Goal: Information Seeking & Learning: Learn about a topic

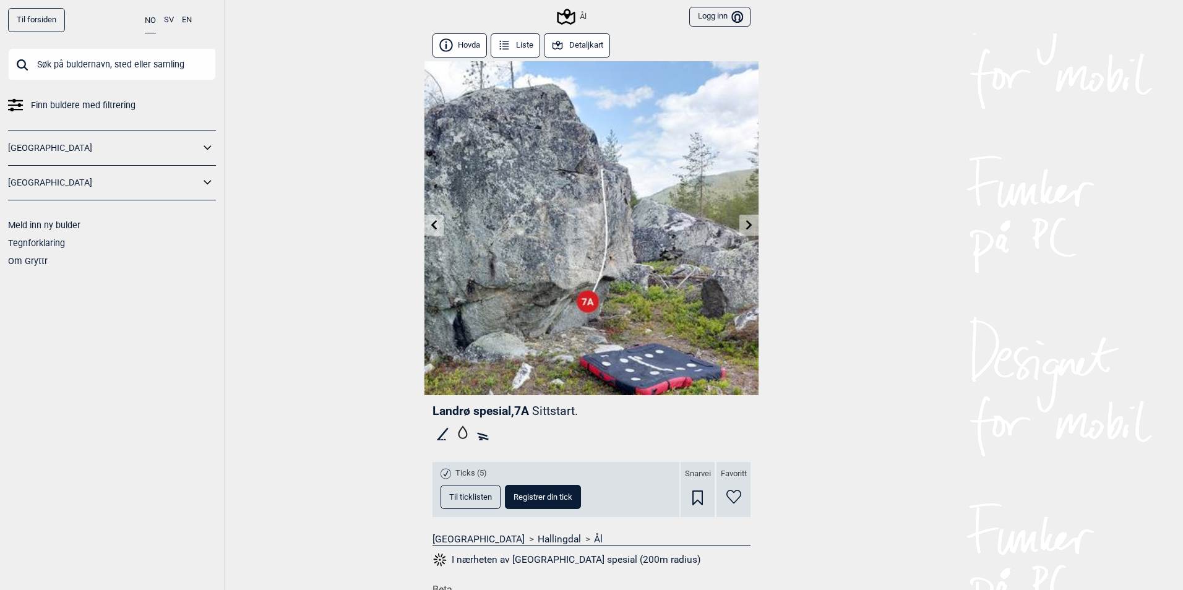
click at [38, 32] on div "Til forsiden NO SV EN Finn buldere med filtrering Norge Sverige Meld inn ny bul…" at bounding box center [112, 295] width 225 height 590
click at [37, 24] on link "Til forsiden" at bounding box center [36, 20] width 57 height 24
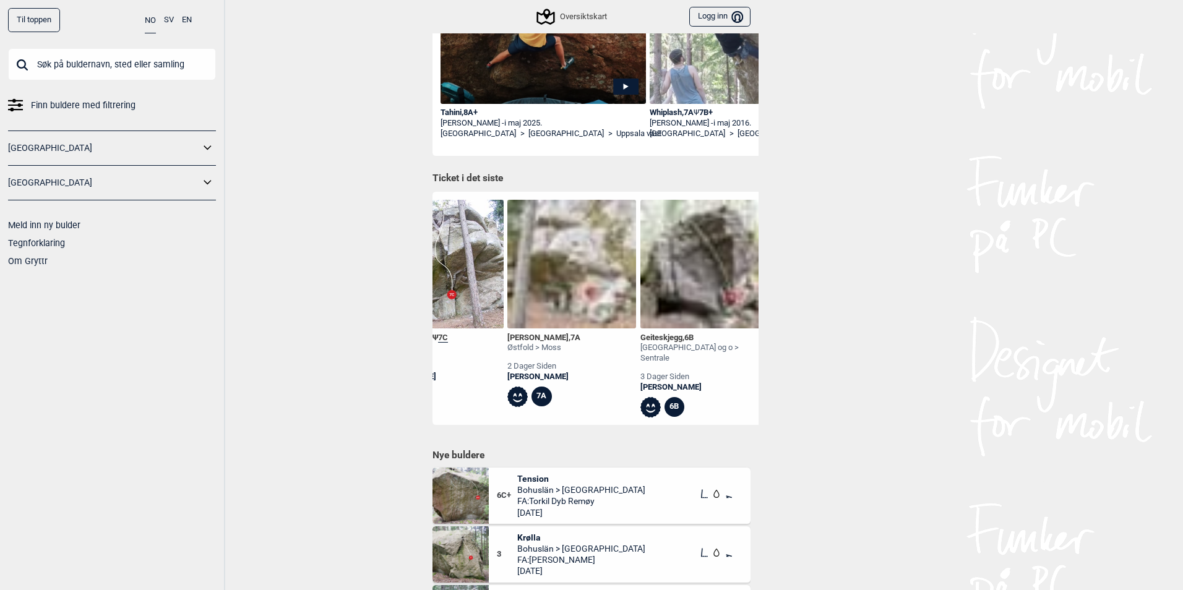
scroll to position [0, 338]
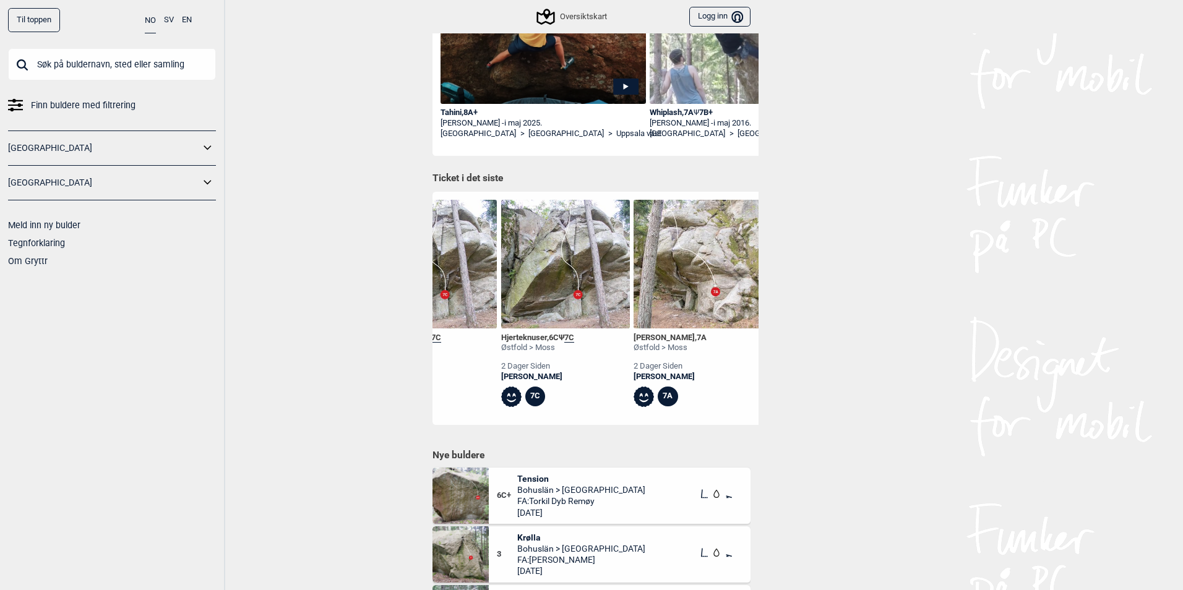
click at [516, 335] on div "Hjerteknuser , 6C Ψ 7C" at bounding box center [537, 338] width 73 height 11
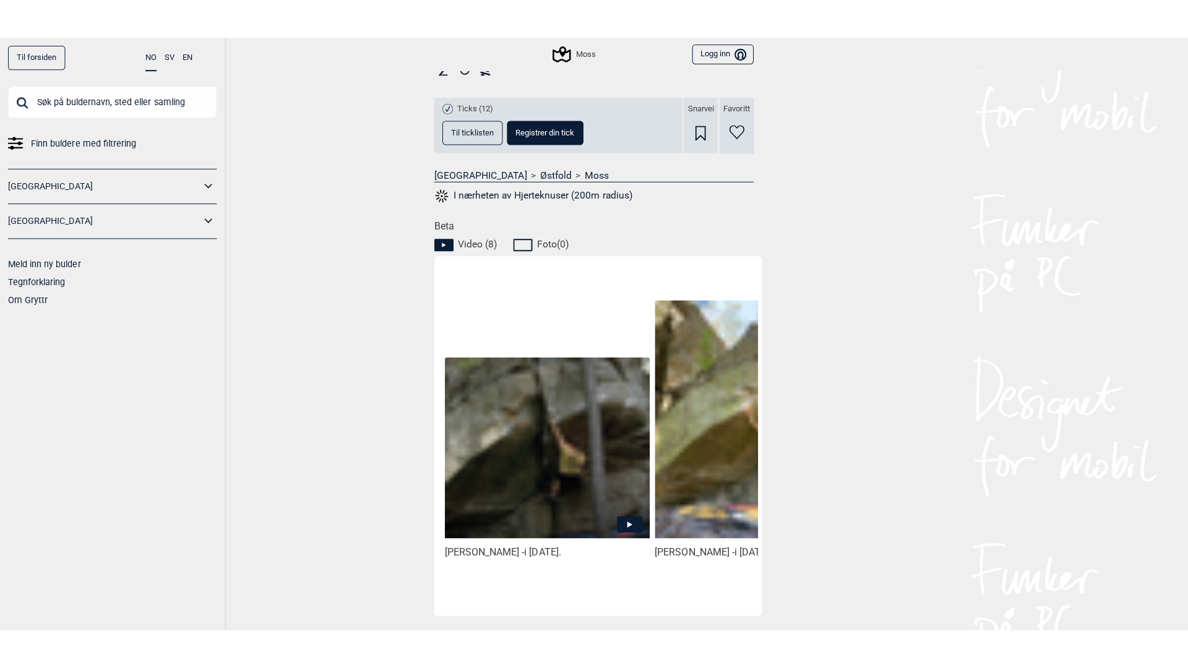
scroll to position [557, 0]
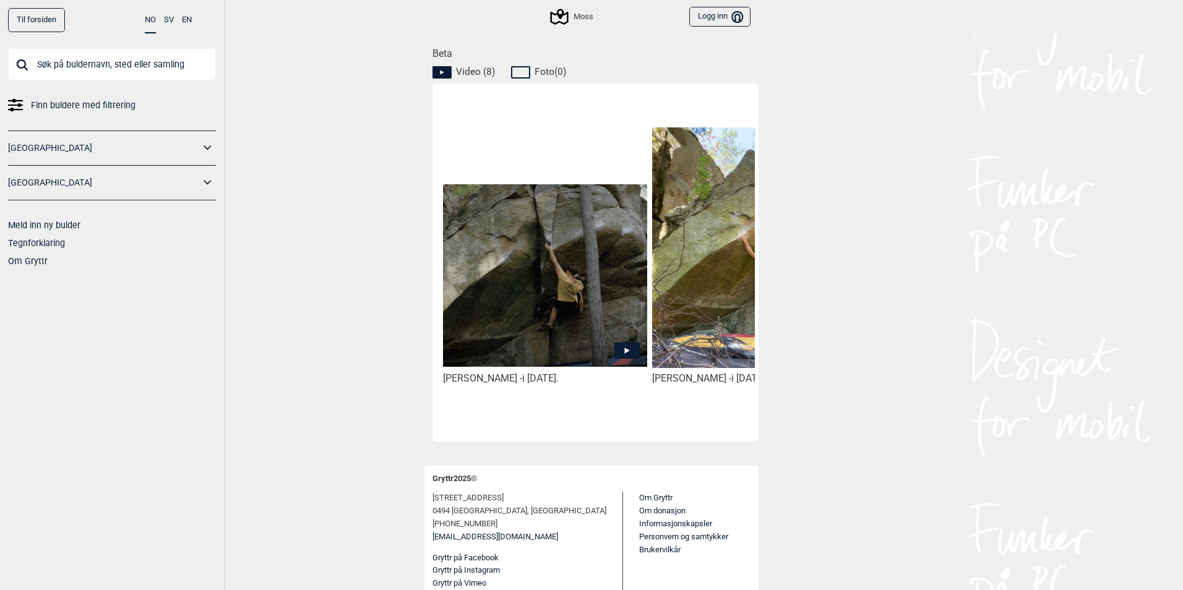
click at [575, 354] on img at bounding box center [545, 275] width 204 height 183
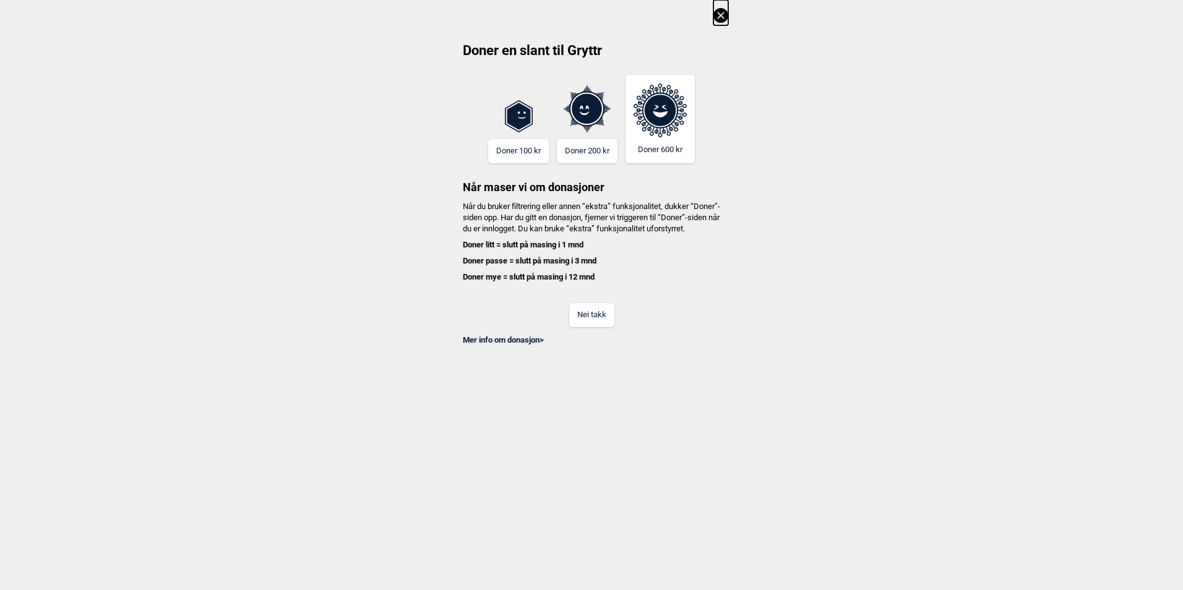
click at [598, 322] on button "Nei takk" at bounding box center [591, 315] width 45 height 24
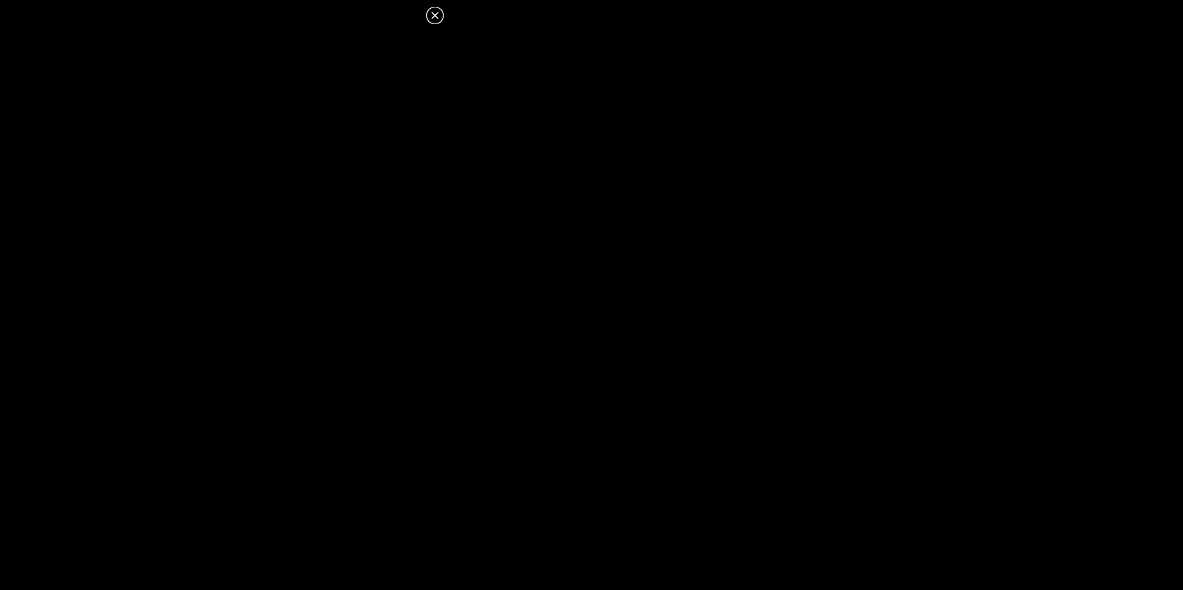
click at [437, 14] on icon at bounding box center [434, 15] width 7 height 7
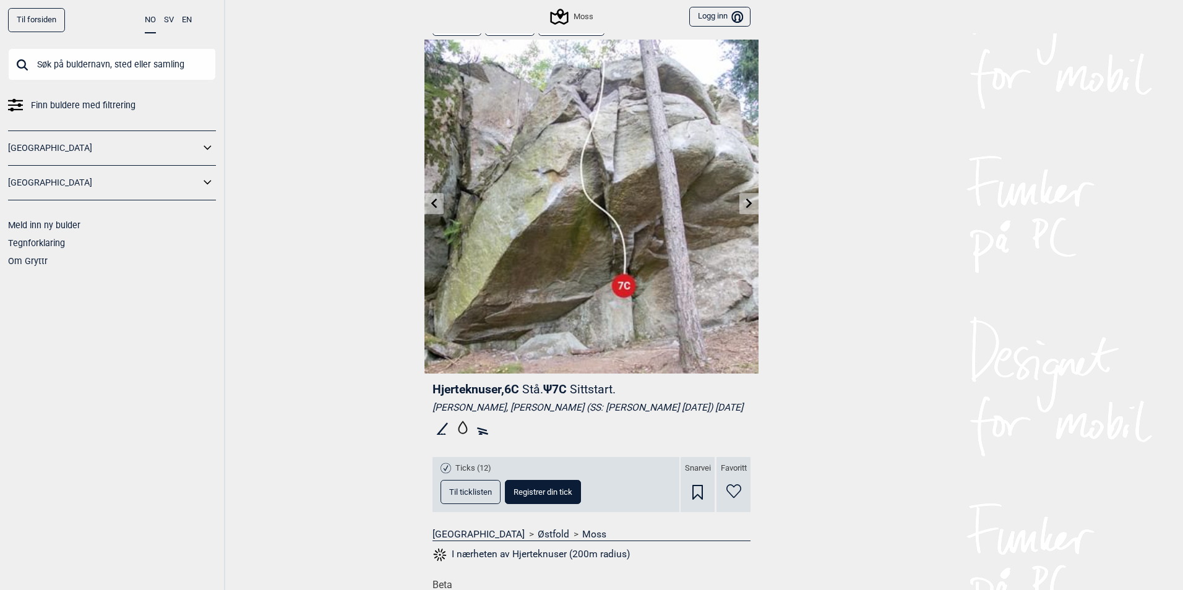
scroll to position [0, 0]
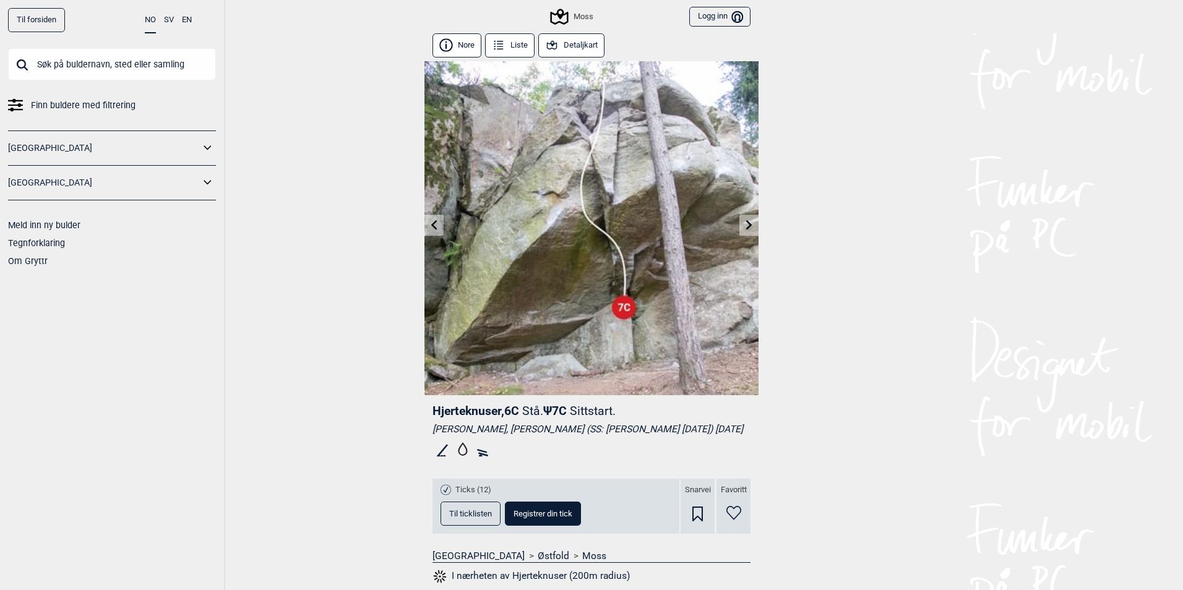
click at [516, 45] on button "Liste" at bounding box center [509, 45] width 49 height 24
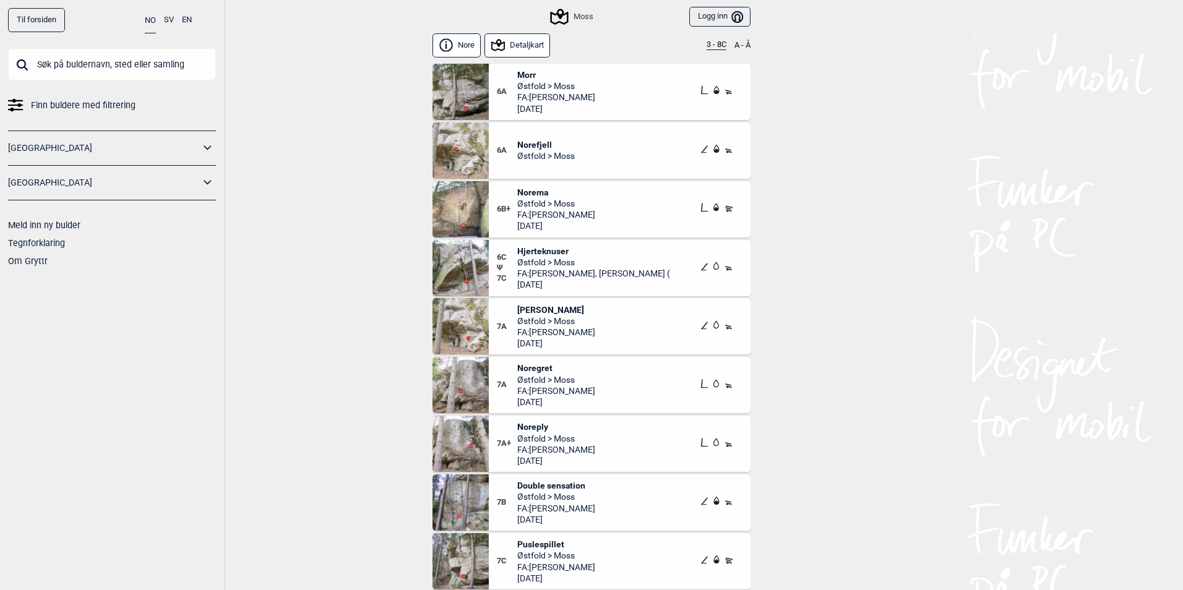
click at [533, 317] on span "Østfold > Moss" at bounding box center [556, 321] width 78 height 11
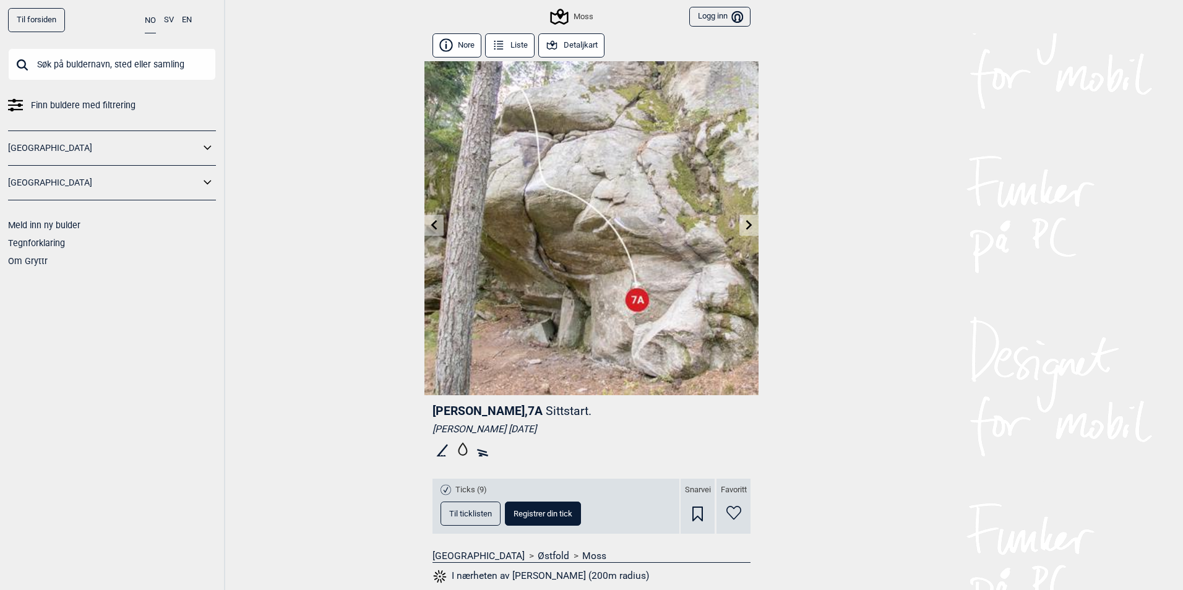
click at [436, 220] on link at bounding box center [433, 225] width 19 height 20
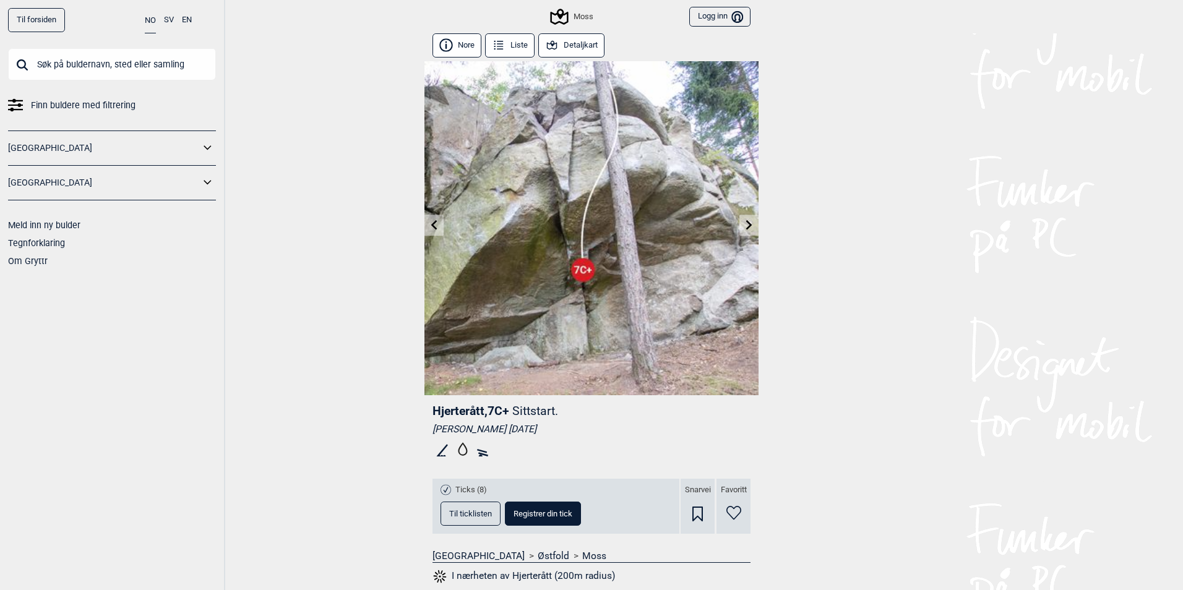
click at [754, 226] on div "Til forsiden NO SV EN Finn buldere med filtrering [GEOGRAPHIC_DATA] [GEOGRAPHIC…" at bounding box center [591, 295] width 1183 height 590
click at [749, 227] on icon at bounding box center [749, 225] width 10 height 10
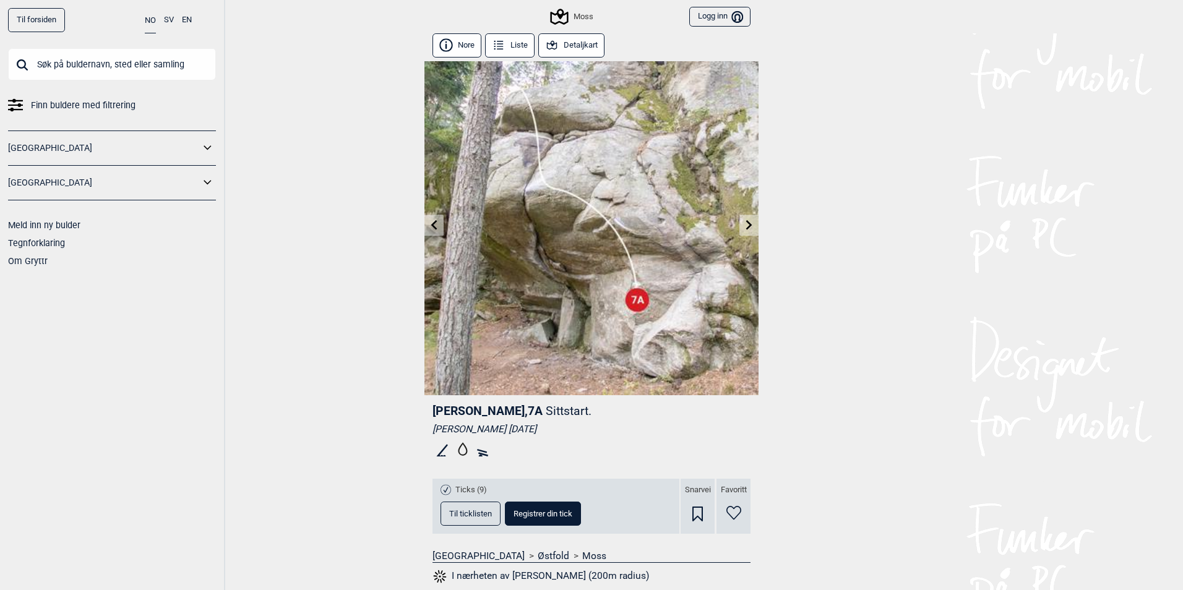
click at [749, 227] on icon at bounding box center [749, 225] width 10 height 10
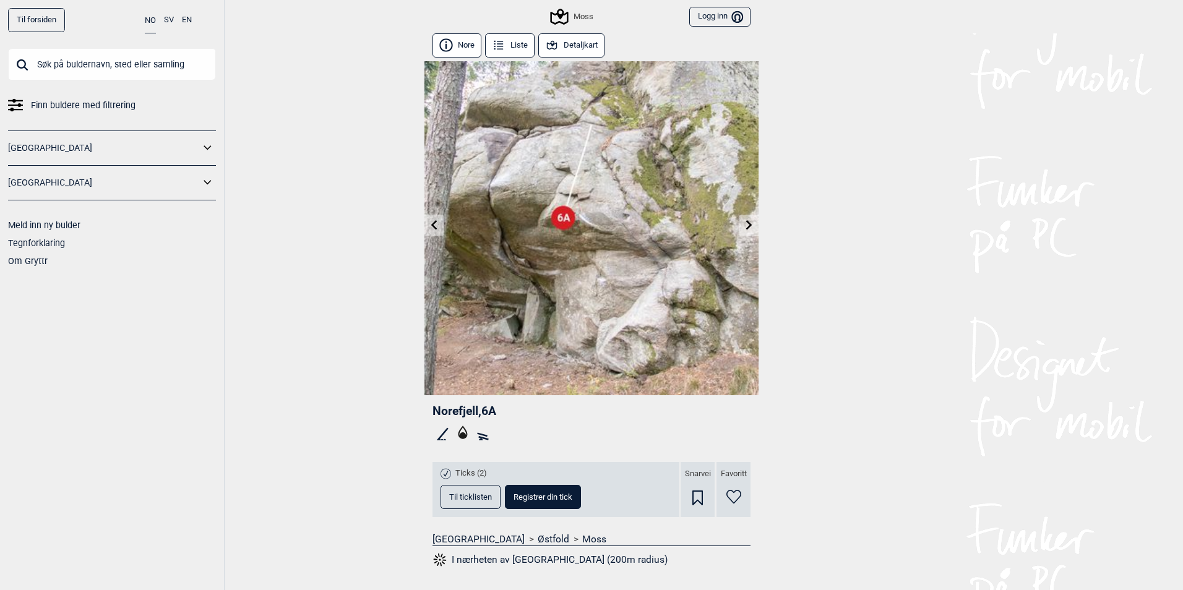
click at [430, 230] on icon at bounding box center [434, 225] width 10 height 10
click at [529, 43] on button "Liste" at bounding box center [509, 45] width 49 height 24
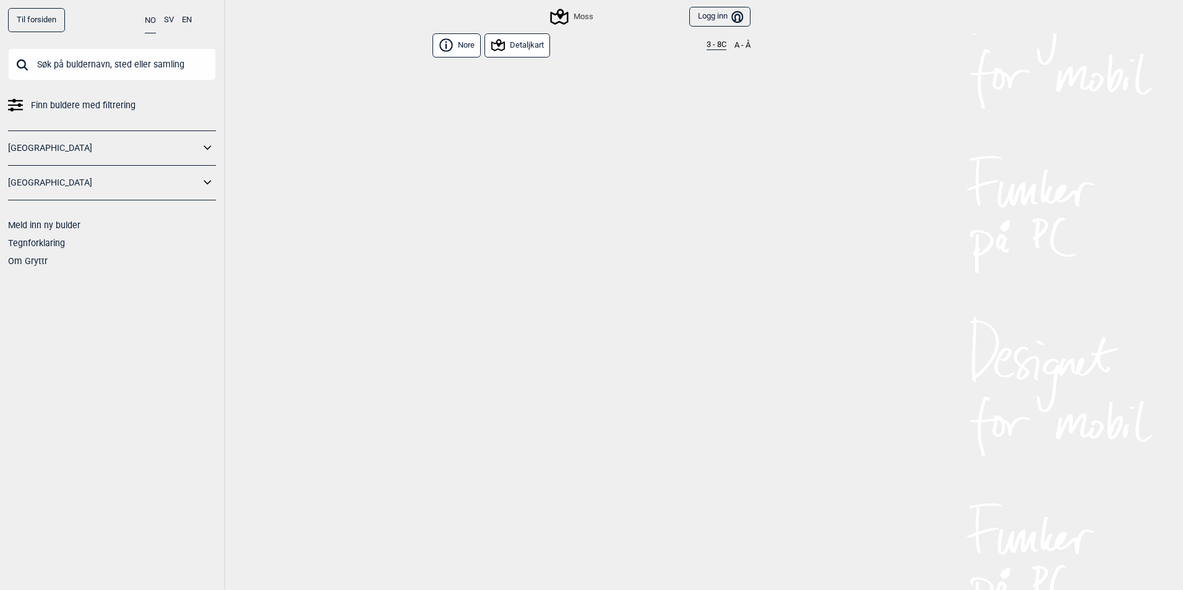
scroll to position [56, 0]
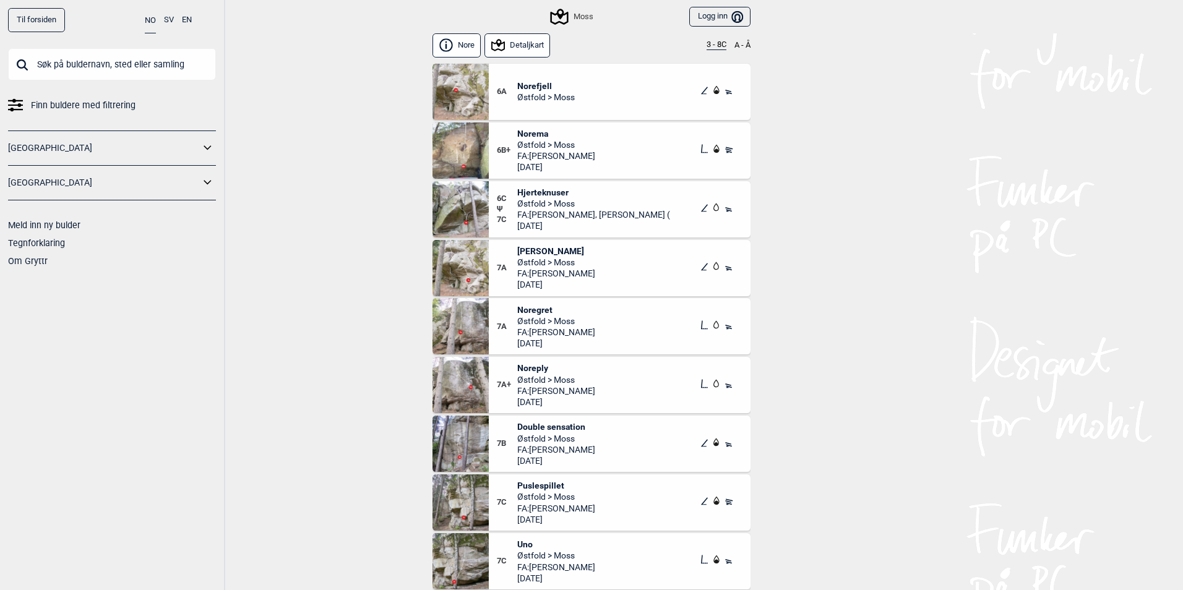
click at [532, 309] on span "Noregret" at bounding box center [556, 309] width 78 height 11
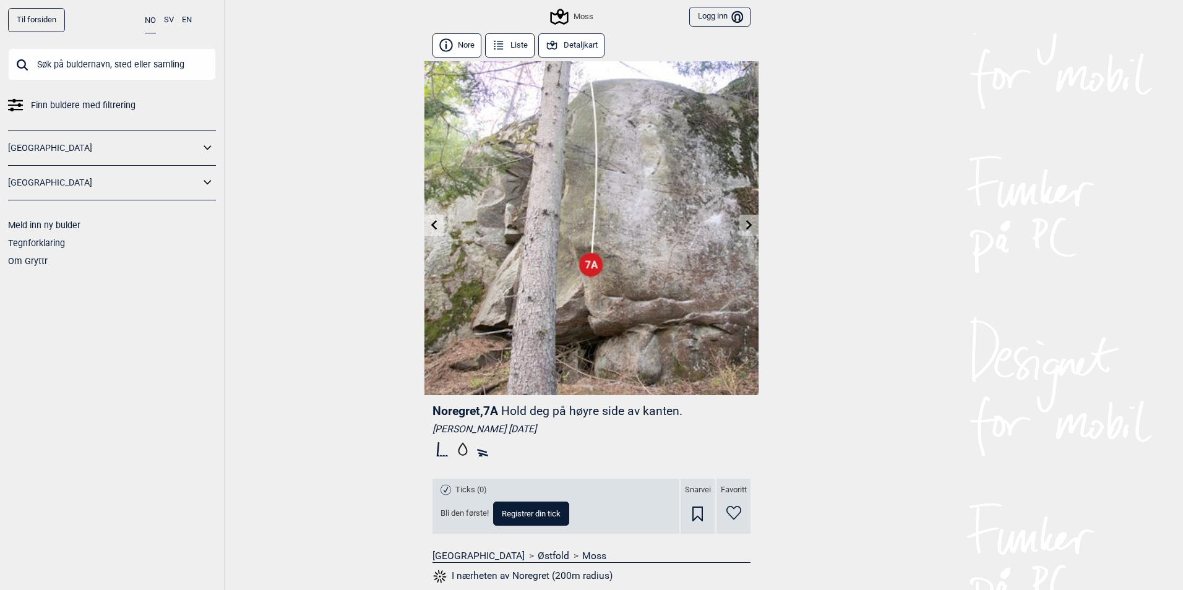
click at [563, 45] on button "Detaljkart" at bounding box center [571, 45] width 66 height 24
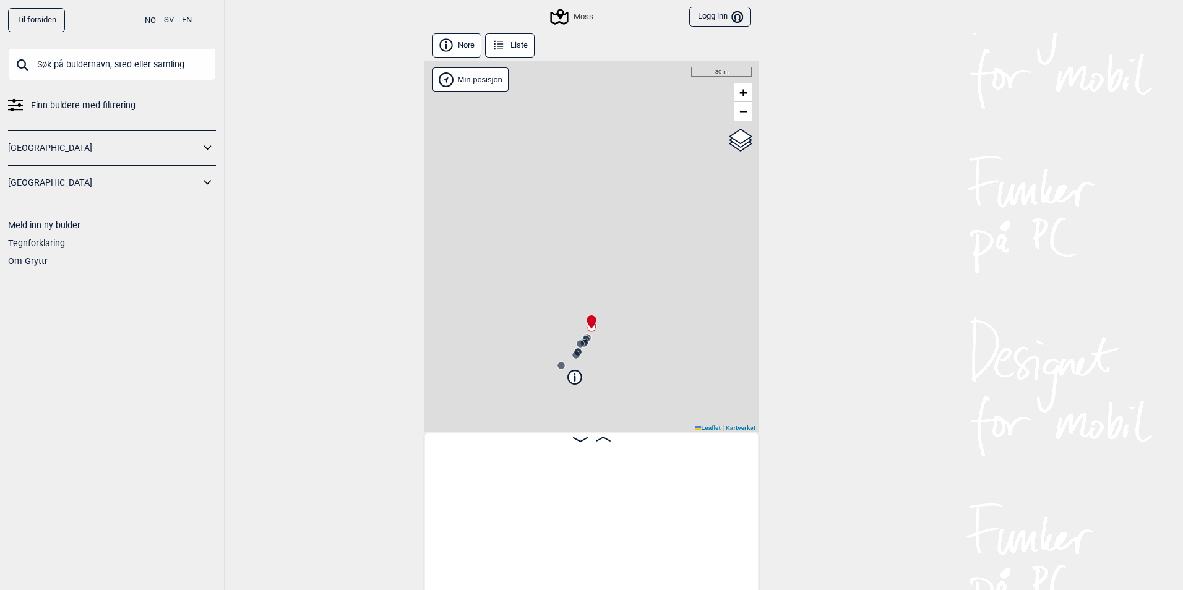
scroll to position [0, 1046]
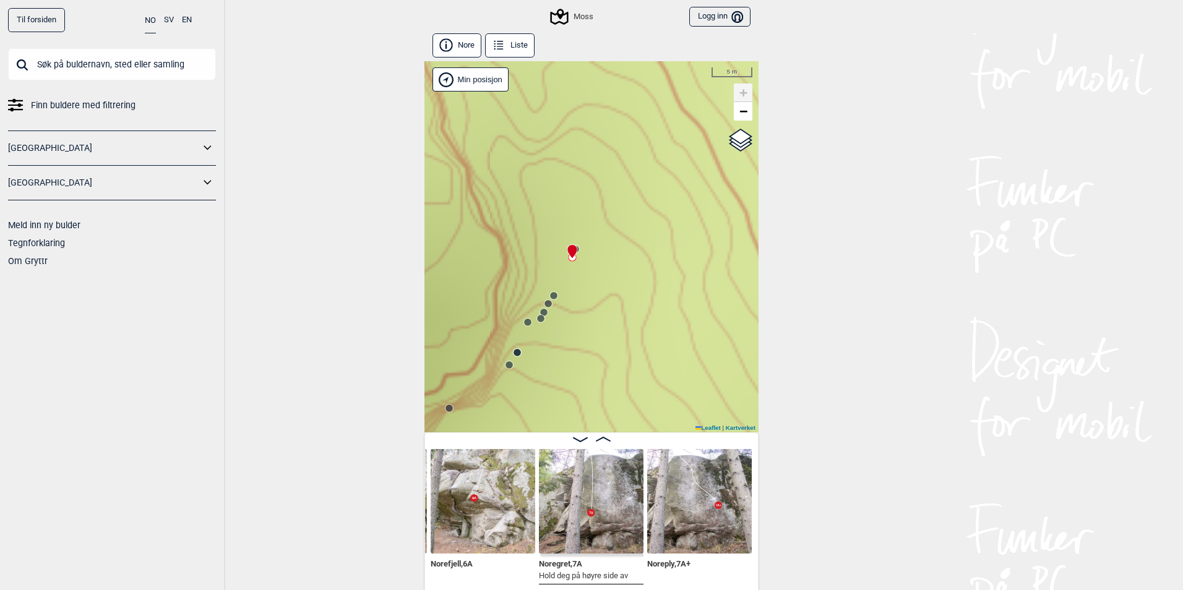
click at [577, 241] on div "Moss Min posisjon 5 m + − Kartverket OpenStreetMap Google satellite Leaflet | K…" at bounding box center [591, 246] width 334 height 371
click at [550, 298] on circle at bounding box center [553, 295] width 7 height 7
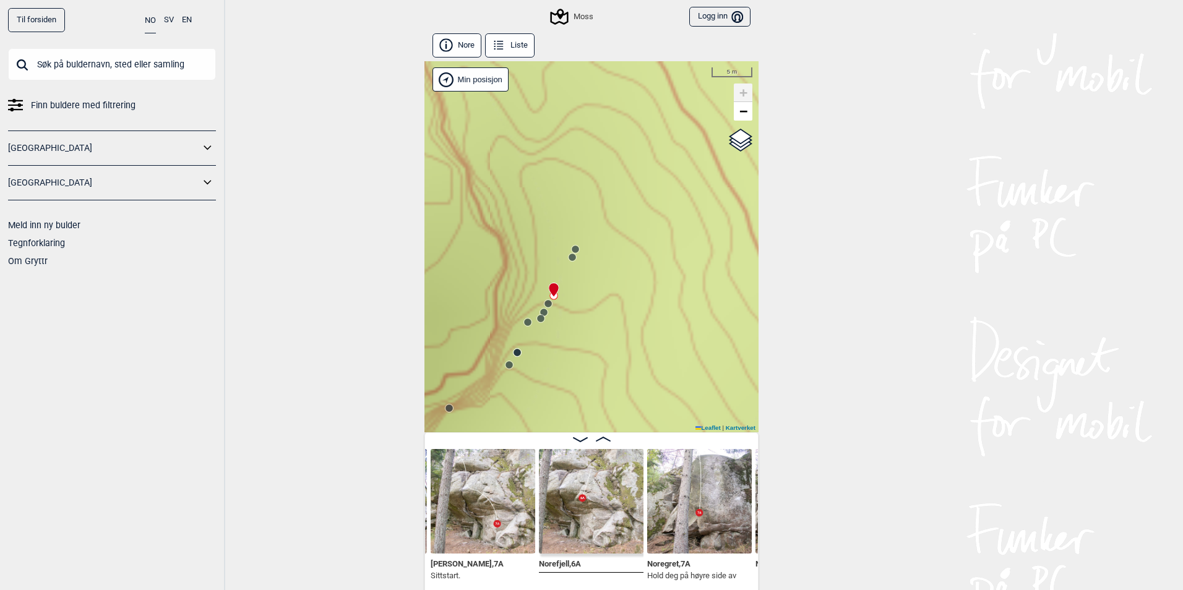
click at [575, 251] on circle at bounding box center [575, 249] width 8 height 8
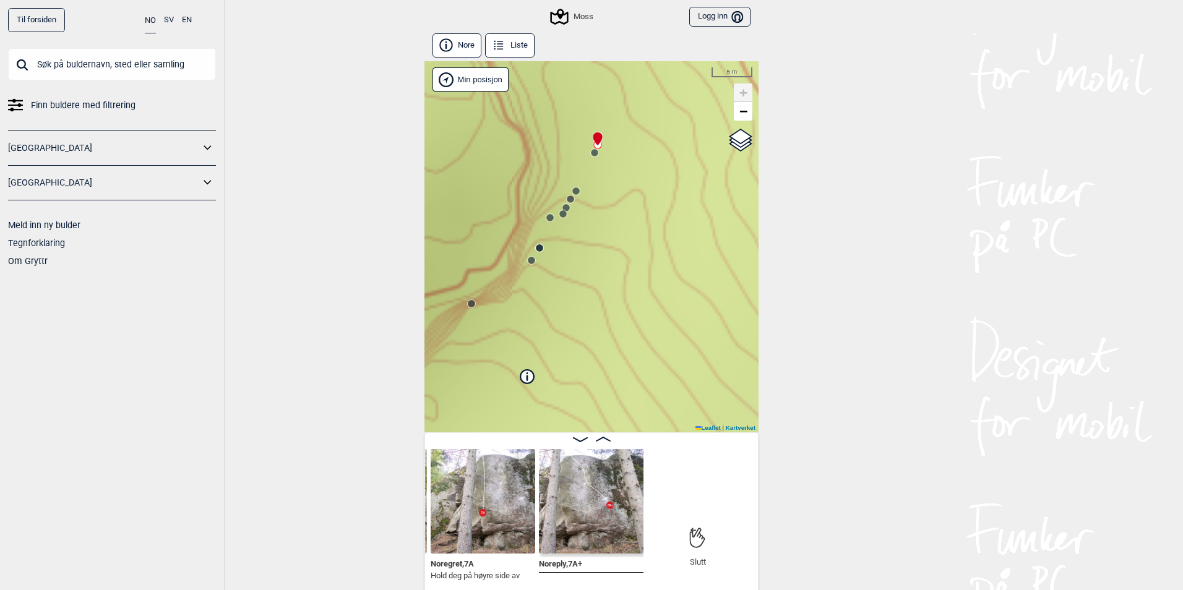
drag, startPoint x: 566, startPoint y: 362, endPoint x: 588, endPoint y: 260, distance: 104.5
click at [588, 260] on div "Moss Min posisjon 5 m + − Kartverket OpenStreetMap Google satellite Leaflet | K…" at bounding box center [591, 246] width 334 height 371
click at [566, 194] on icon at bounding box center [571, 199] width 10 height 10
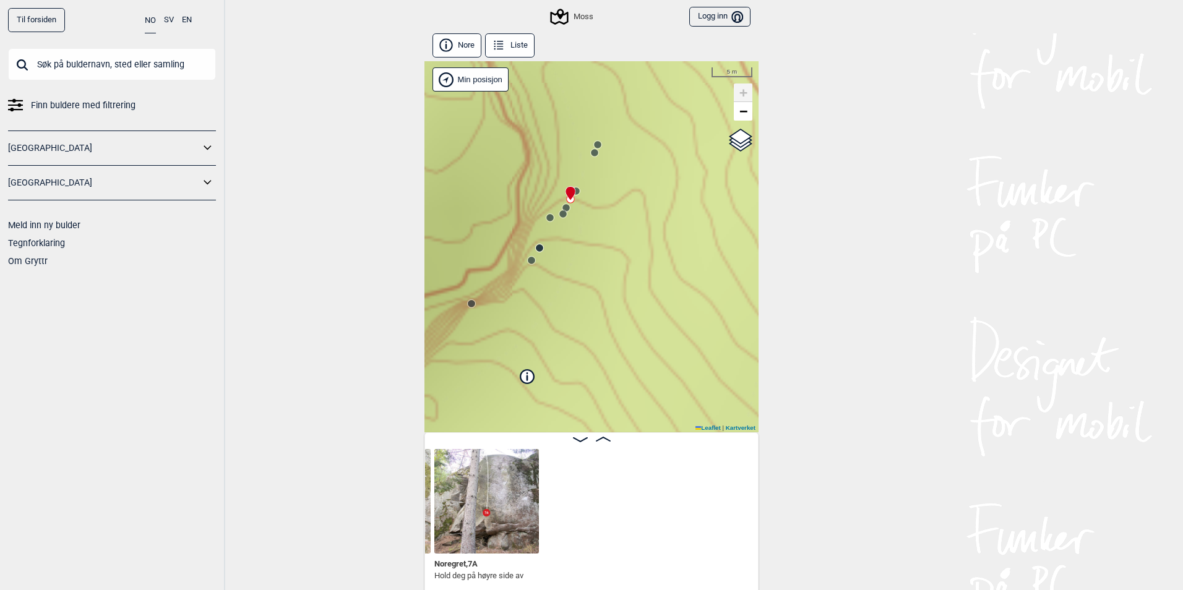
scroll to position [0, 837]
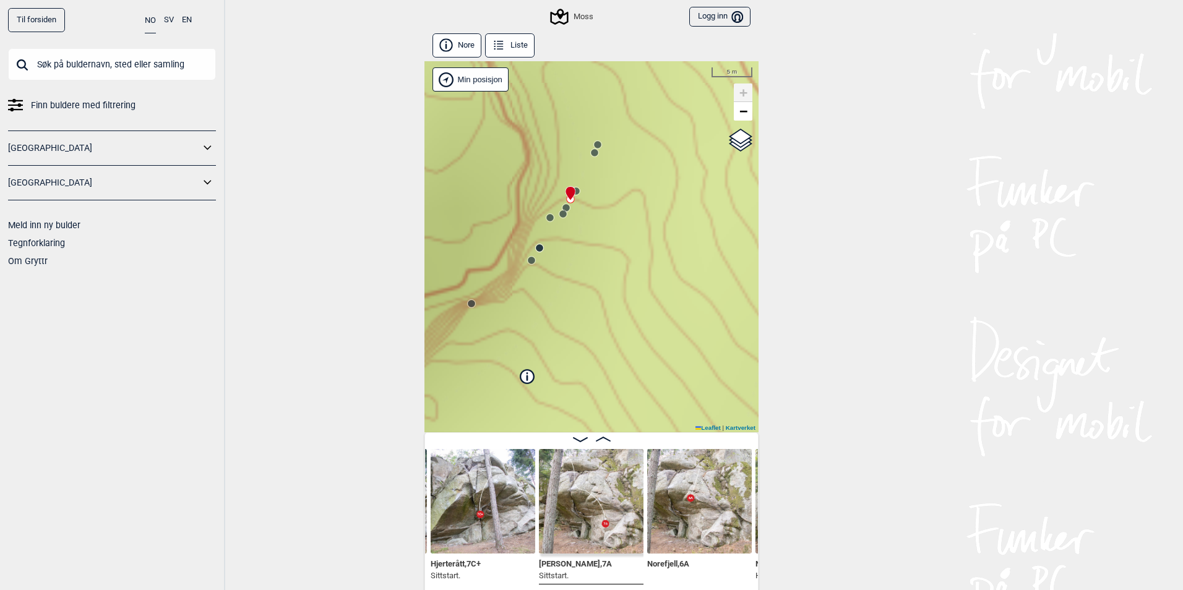
click at [559, 211] on circle at bounding box center [562, 213] width 7 height 7
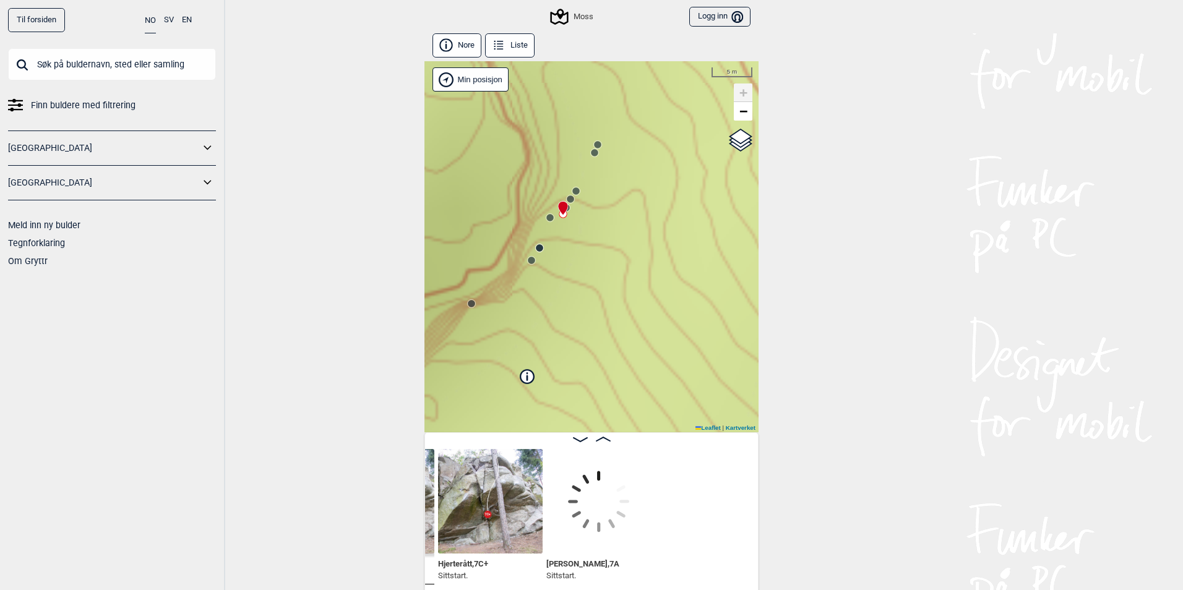
scroll to position [0, 627]
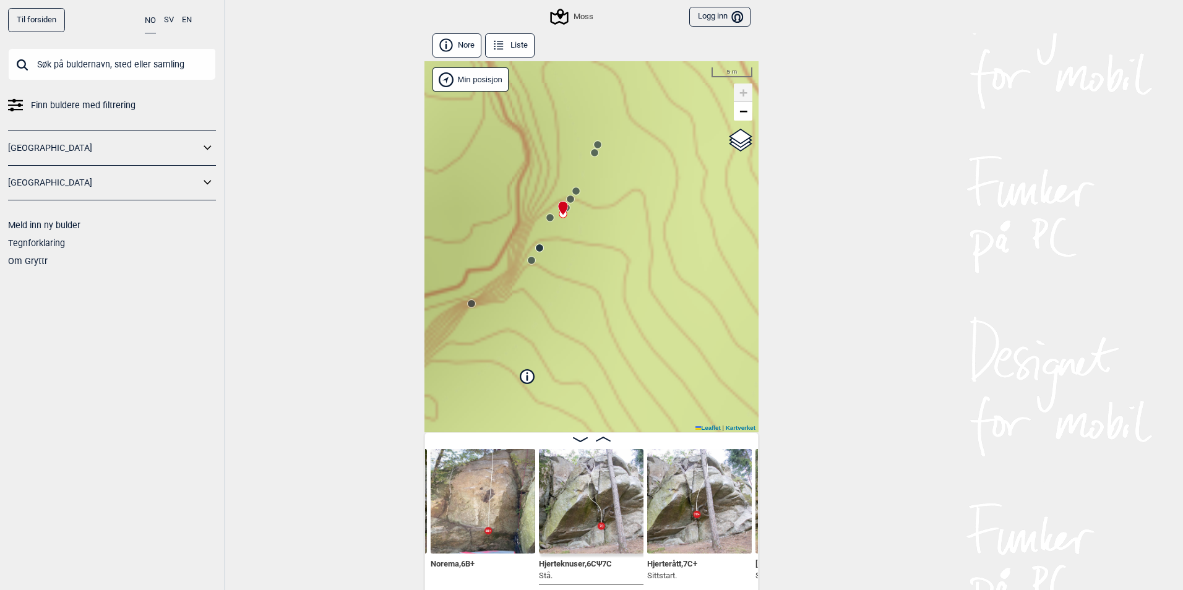
click at [546, 220] on circle at bounding box center [549, 217] width 7 height 7
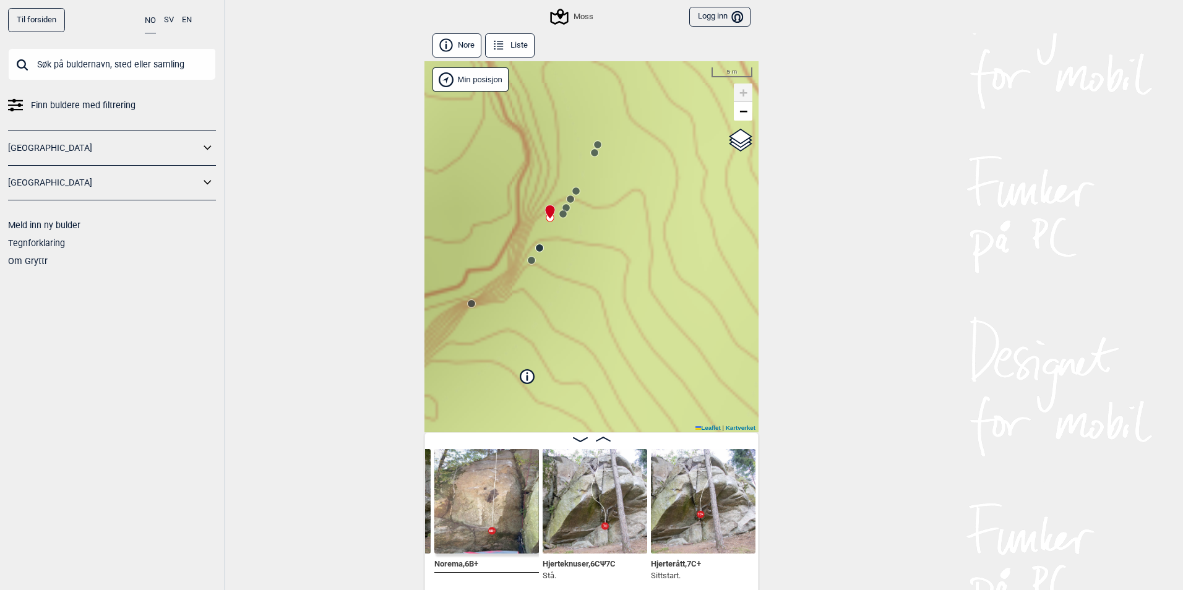
scroll to position [0, 523]
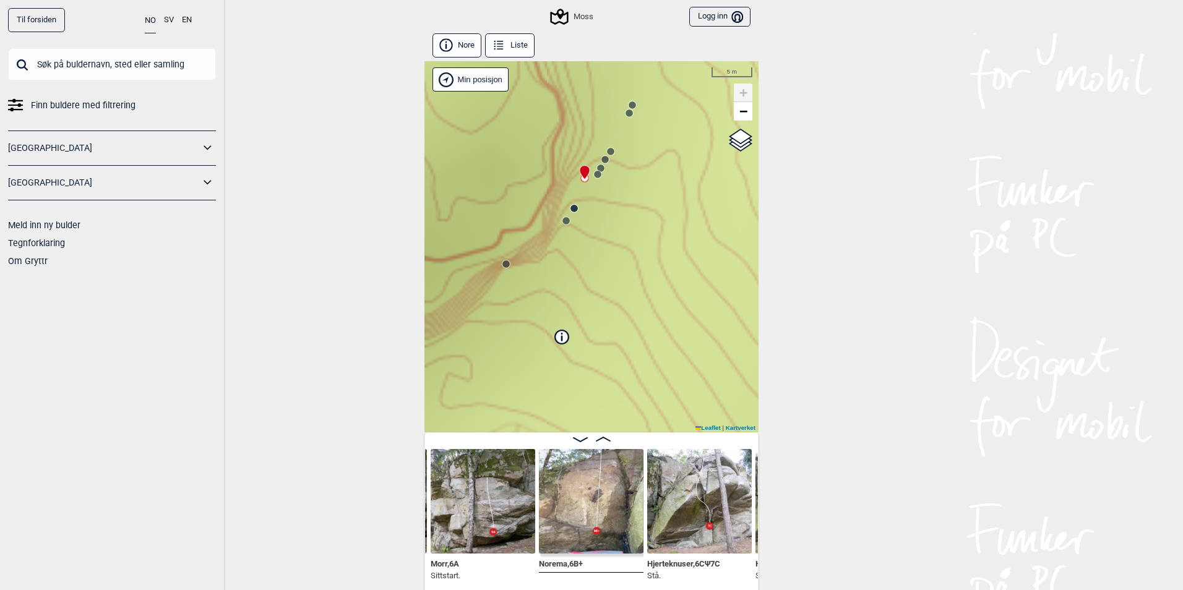
drag, startPoint x: 558, startPoint y: 270, endPoint x: 590, endPoint y: 226, distance: 54.0
click at [594, 228] on div "Moss Min posisjon 5 m + − Kartverket OpenStreetMap Google satellite Leaflet | K…" at bounding box center [591, 246] width 334 height 371
click at [572, 208] on circle at bounding box center [575, 206] width 7 height 7
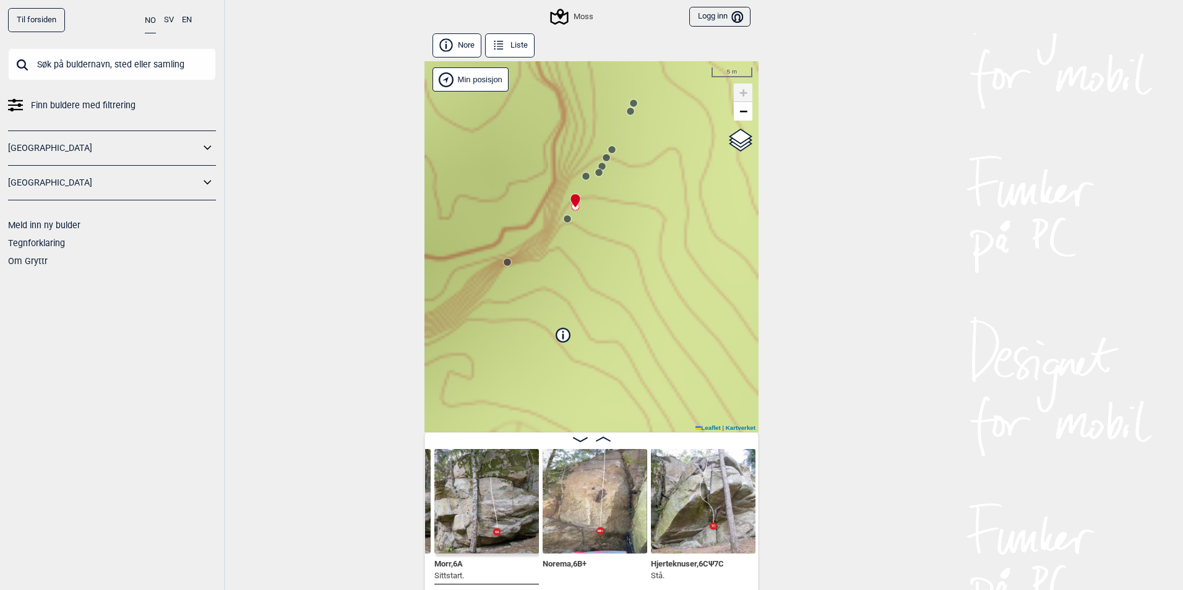
scroll to position [0, 418]
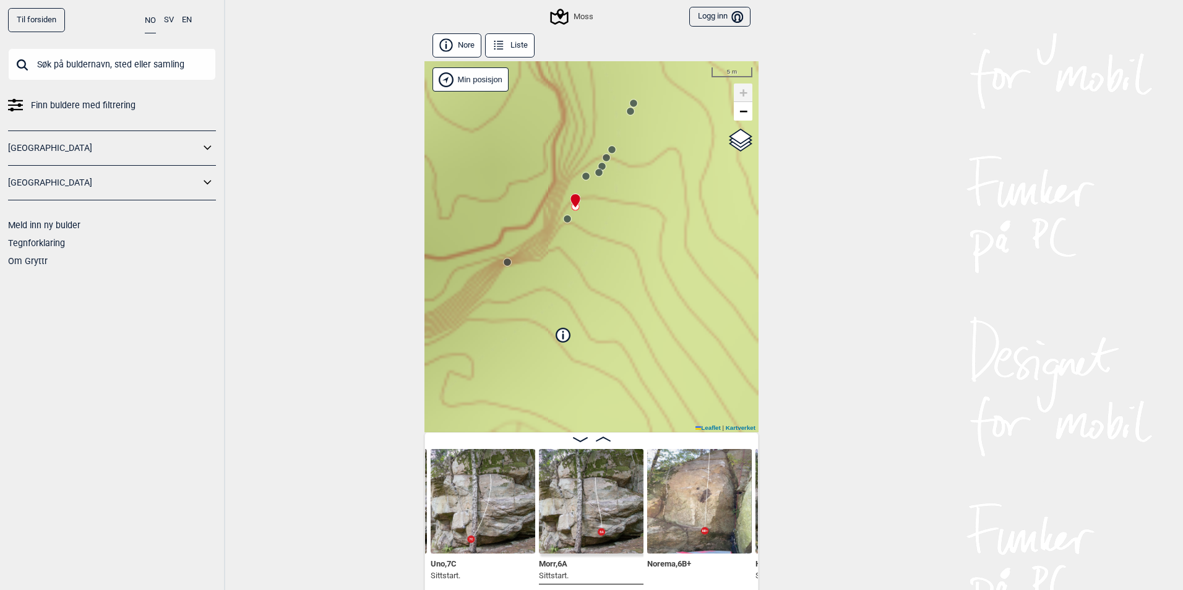
click at [564, 216] on circle at bounding box center [567, 218] width 7 height 7
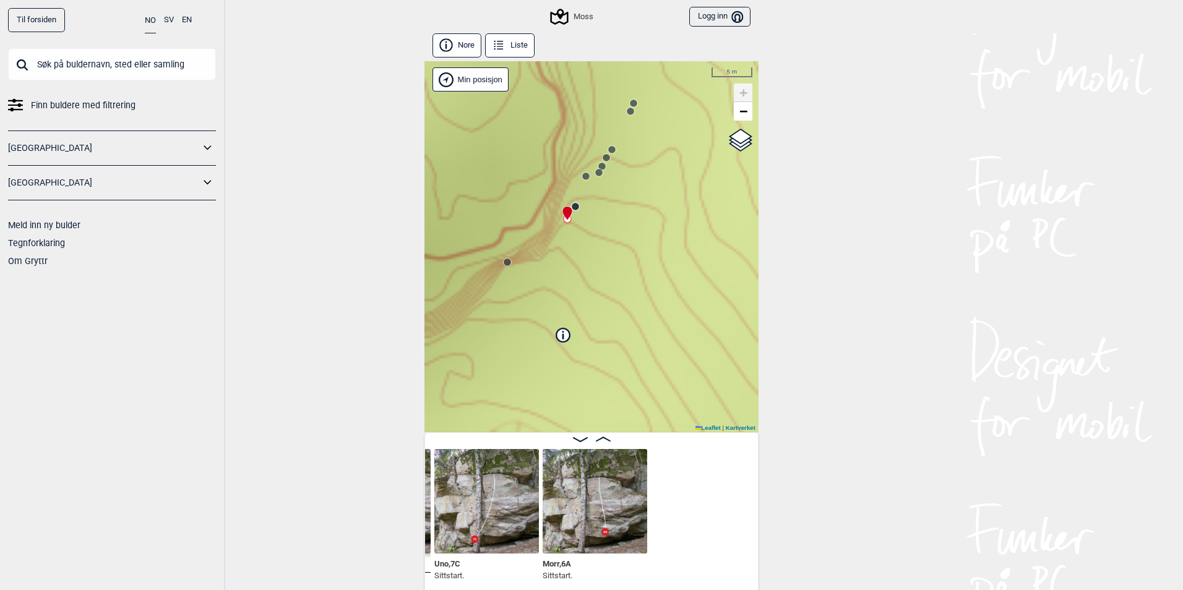
scroll to position [0, 205]
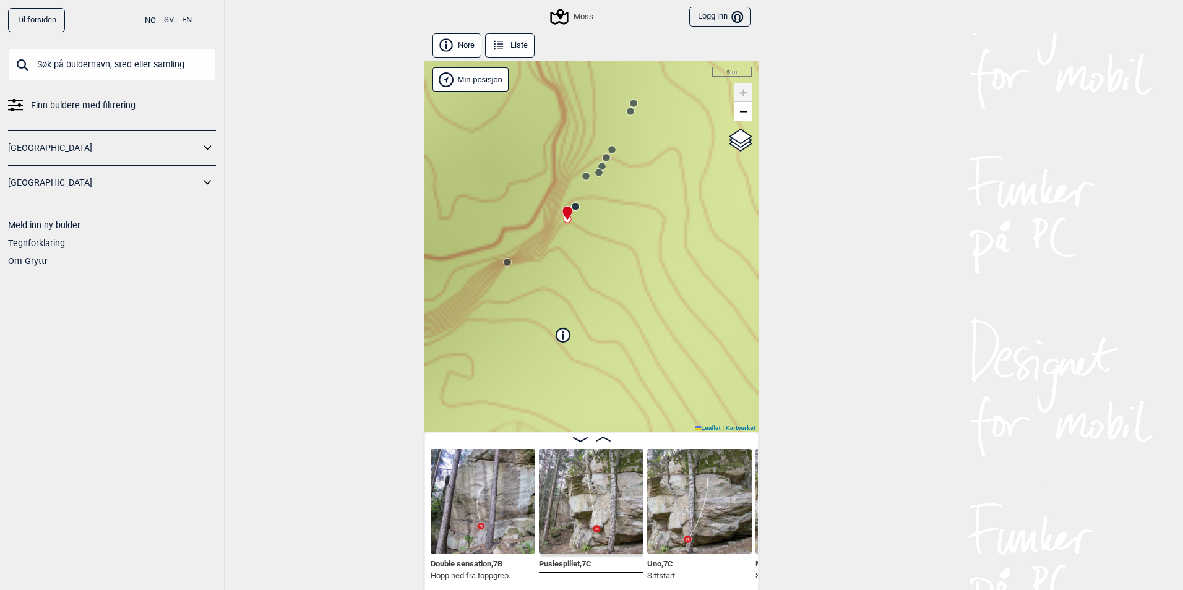
click at [504, 260] on circle at bounding box center [507, 262] width 7 height 7
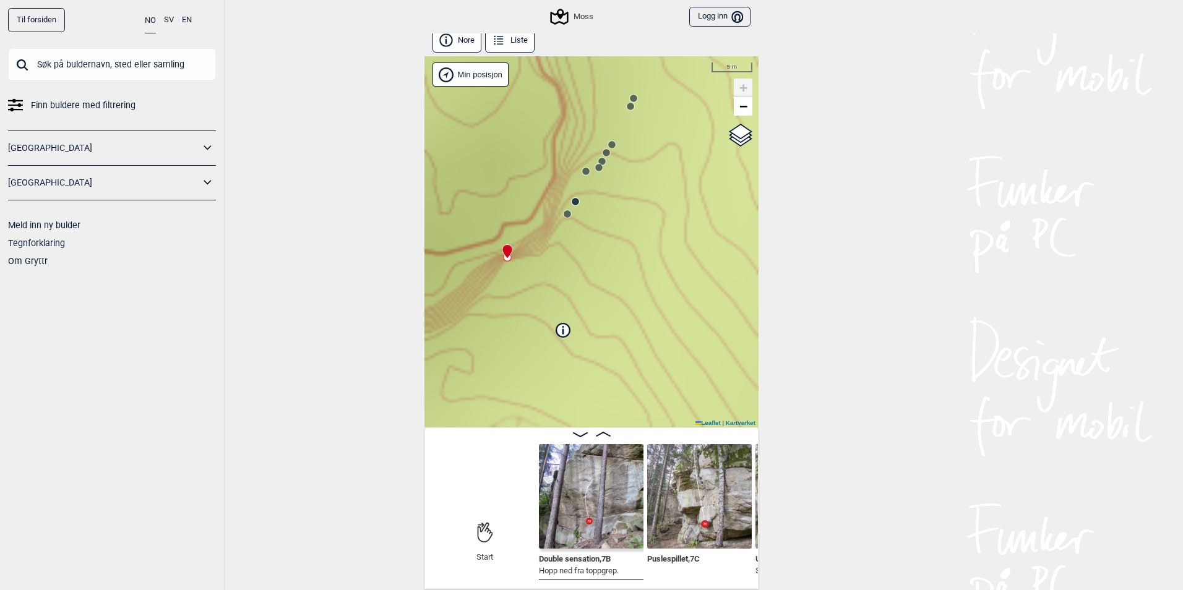
scroll to position [7, 0]
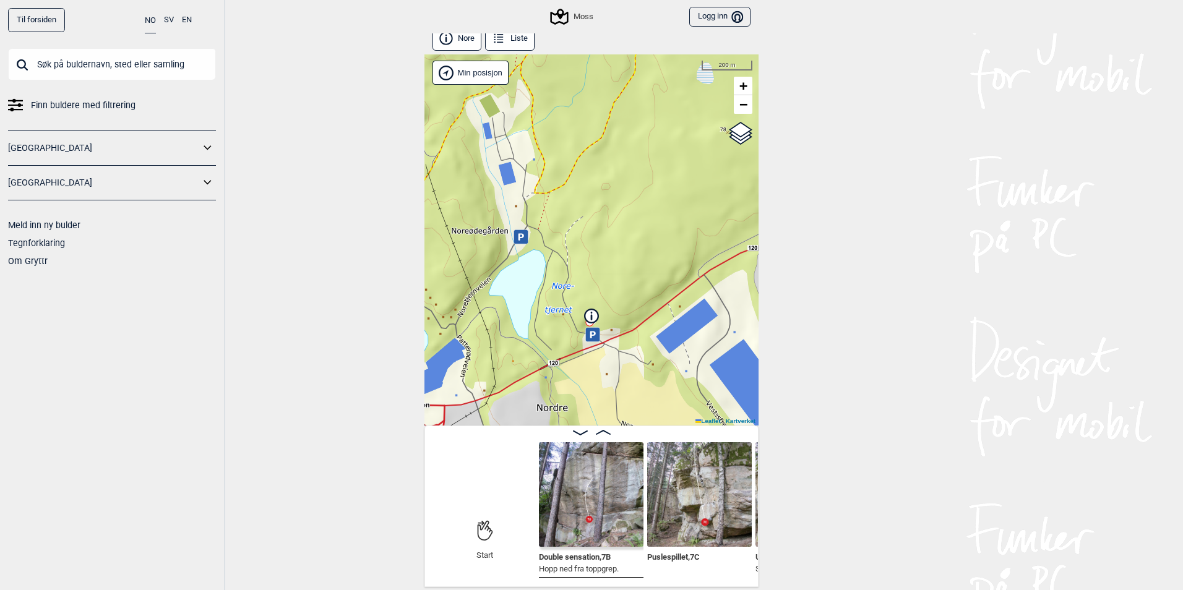
click at [557, 18] on icon at bounding box center [560, 17] width 24 height 24
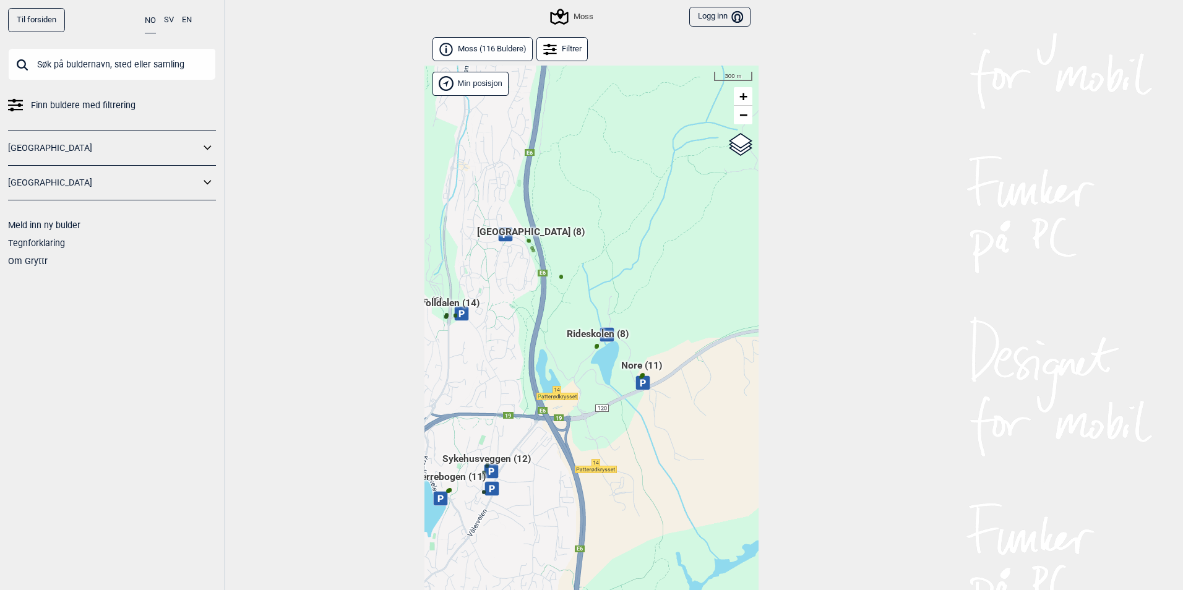
scroll to position [32, 0]
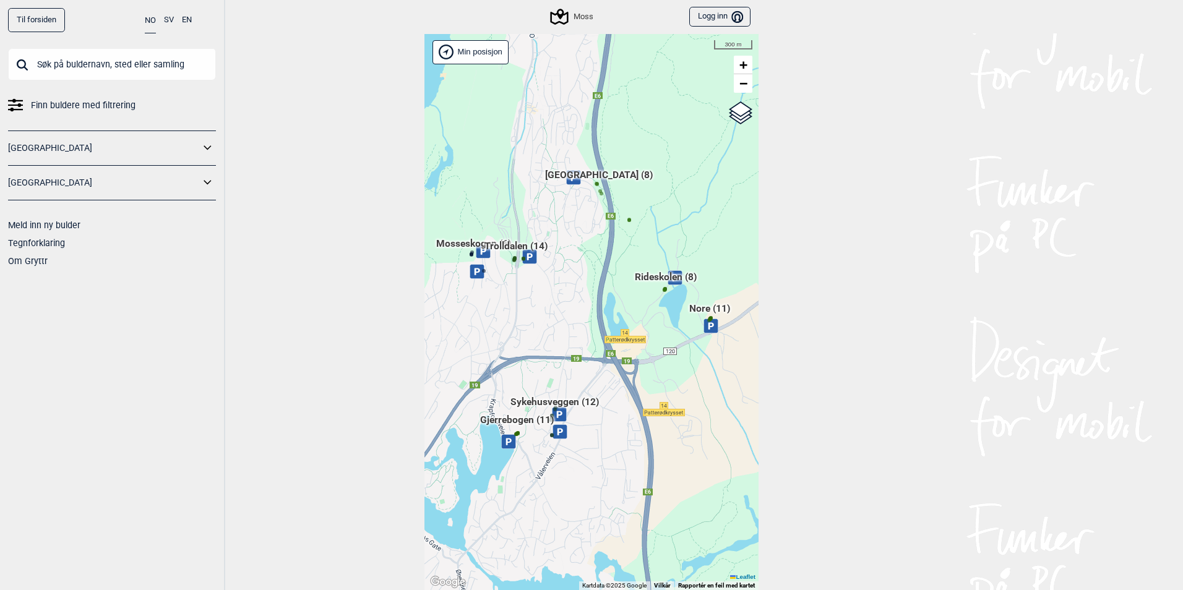
click at [582, 310] on div "Hallingdal Gol Ål Stange Kolomoen [GEOGRAPHIC_DATA] [GEOGRAPHIC_DATA][PERSON_NA…" at bounding box center [591, 312] width 334 height 557
click at [545, 407] on span "Sykehusveggen (12)" at bounding box center [554, 407] width 88 height 24
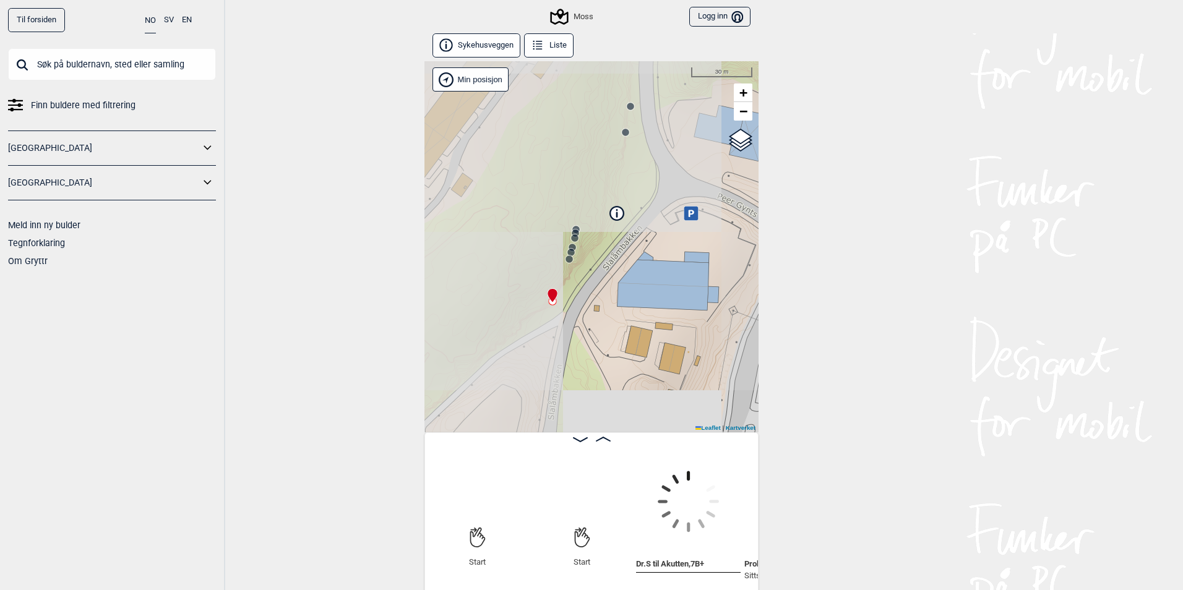
scroll to position [0, 97]
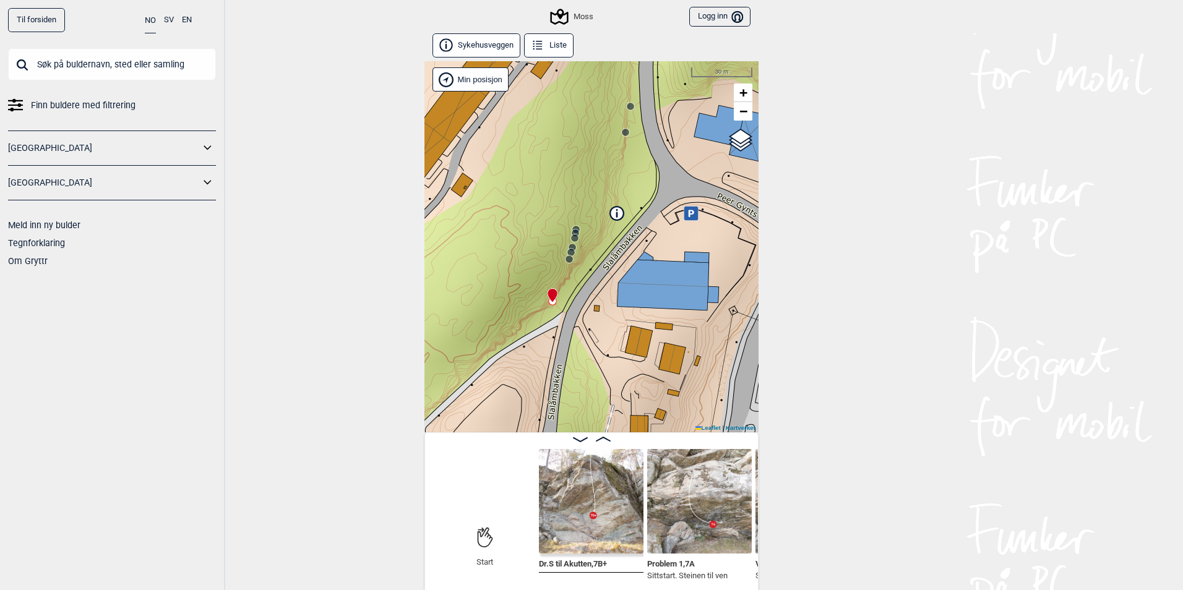
click at [548, 37] on button "Liste" at bounding box center [548, 45] width 49 height 24
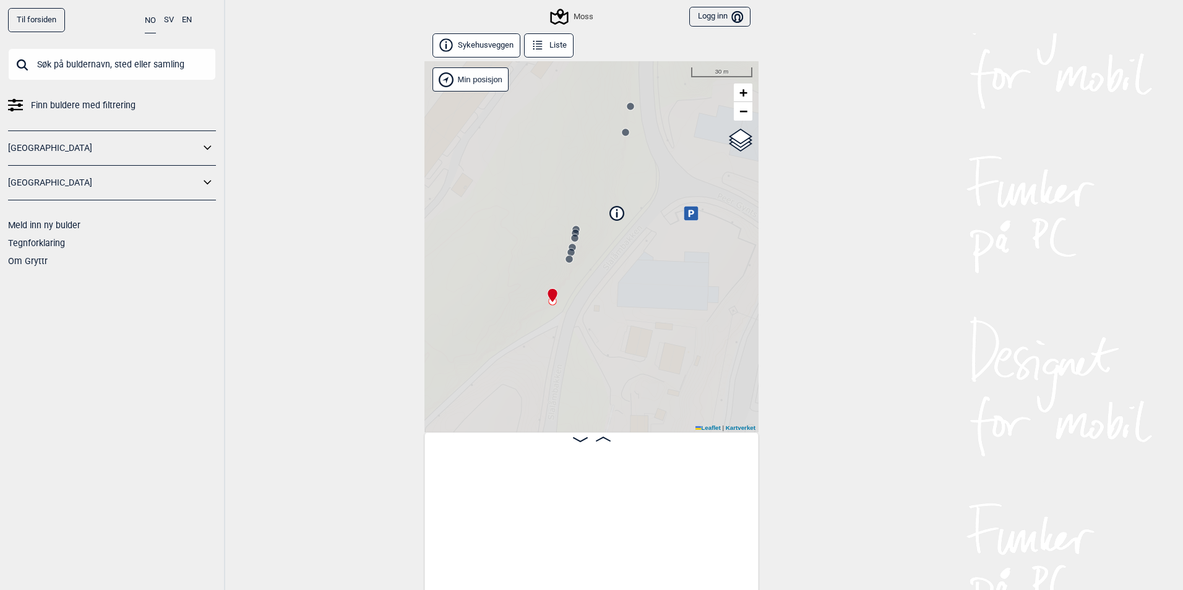
scroll to position [0, 97]
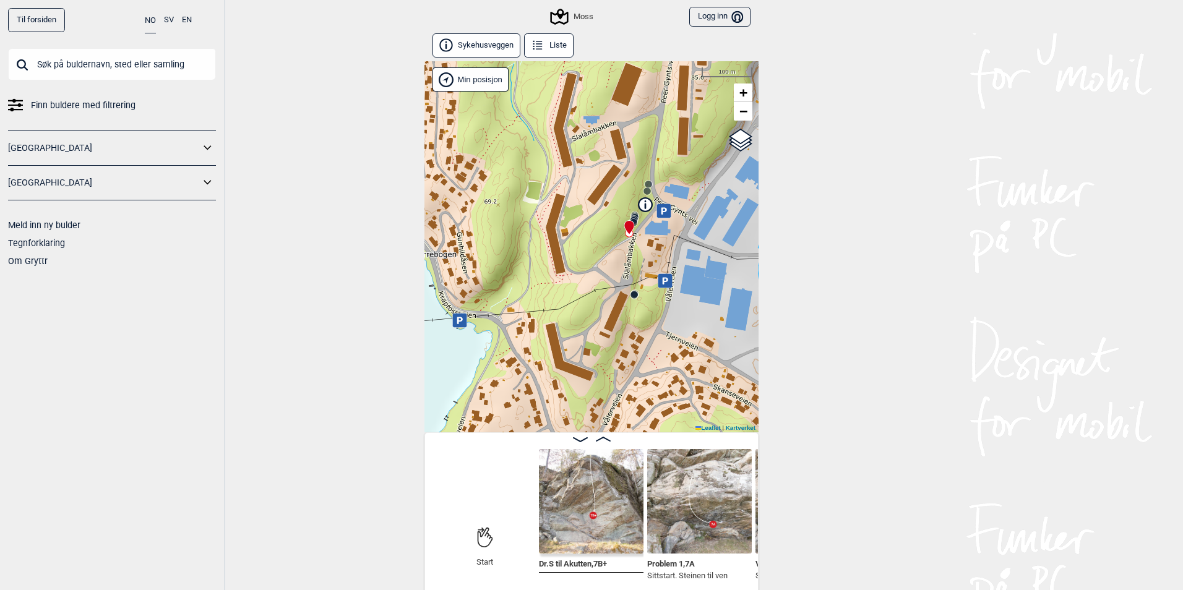
click at [553, 14] on icon at bounding box center [560, 17] width 18 height 16
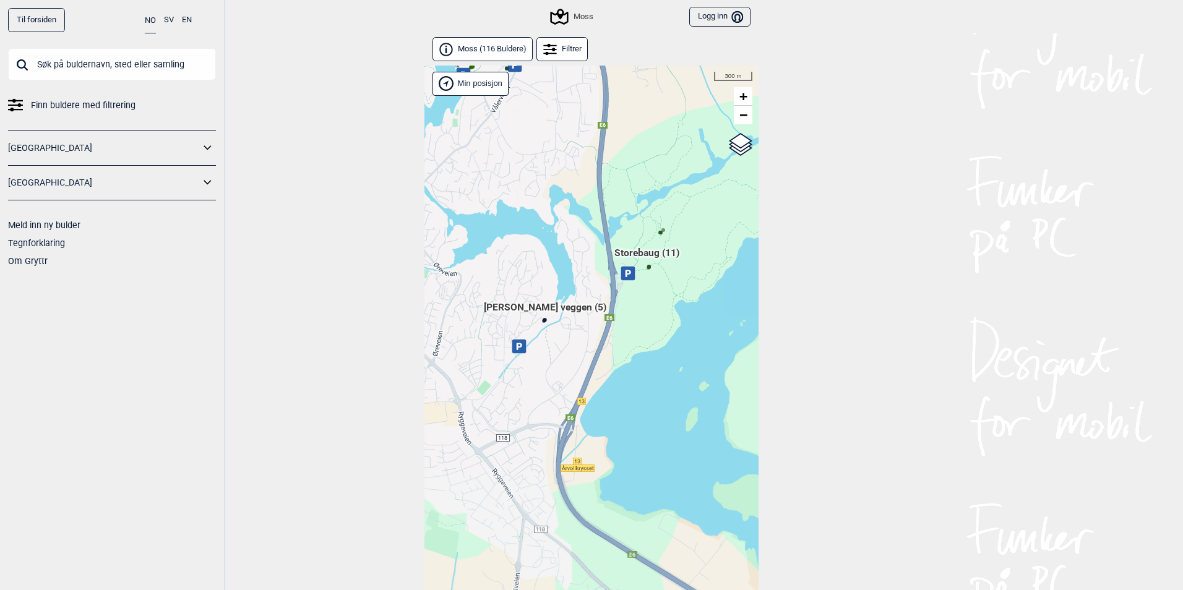
scroll to position [32, 0]
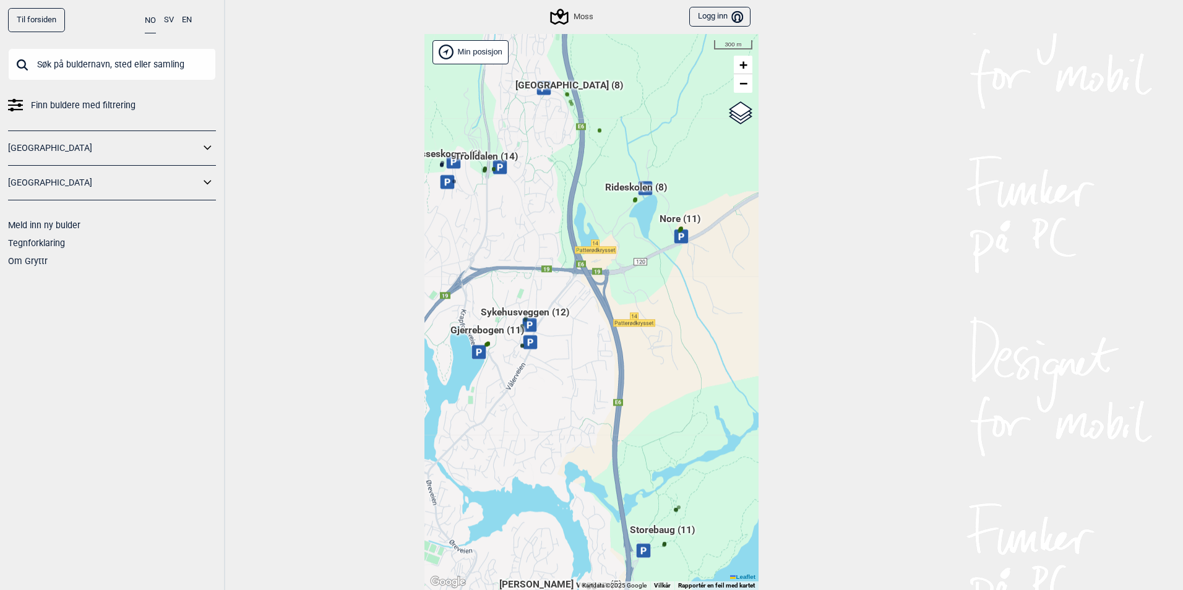
drag, startPoint x: 613, startPoint y: 395, endPoint x: 629, endPoint y: 522, distance: 128.5
click at [629, 525] on div "Hallingdal Gol Ål Stange Kolomoen [GEOGRAPHIC_DATA] [GEOGRAPHIC_DATA][PERSON_NA…" at bounding box center [591, 312] width 334 height 557
click at [631, 192] on span "Rideskolen (8)" at bounding box center [636, 191] width 62 height 24
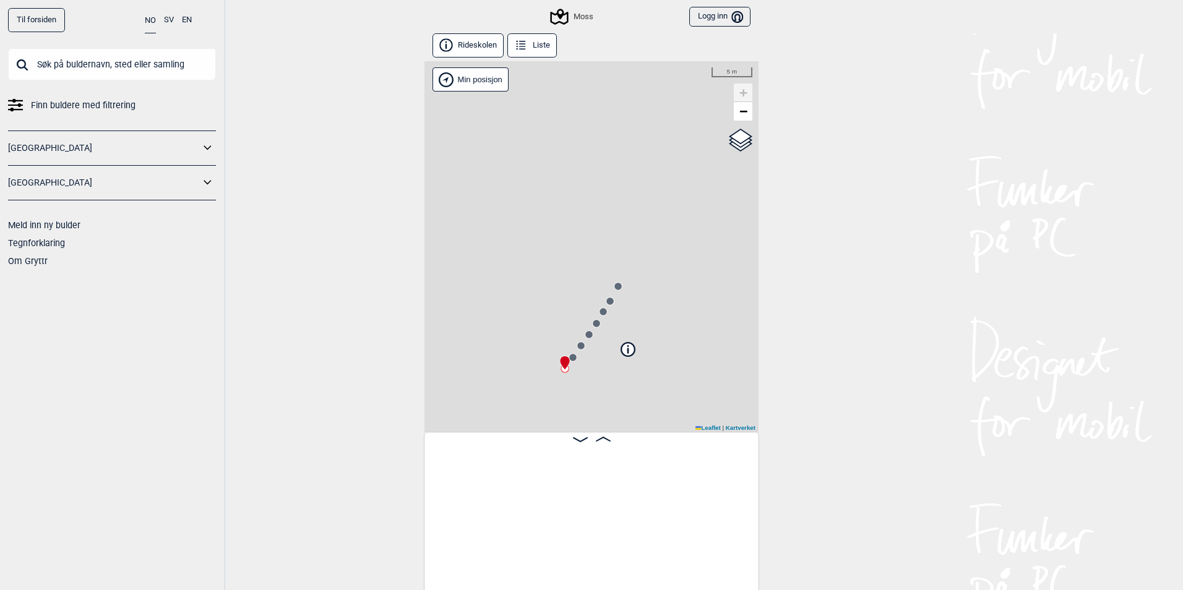
scroll to position [0, 97]
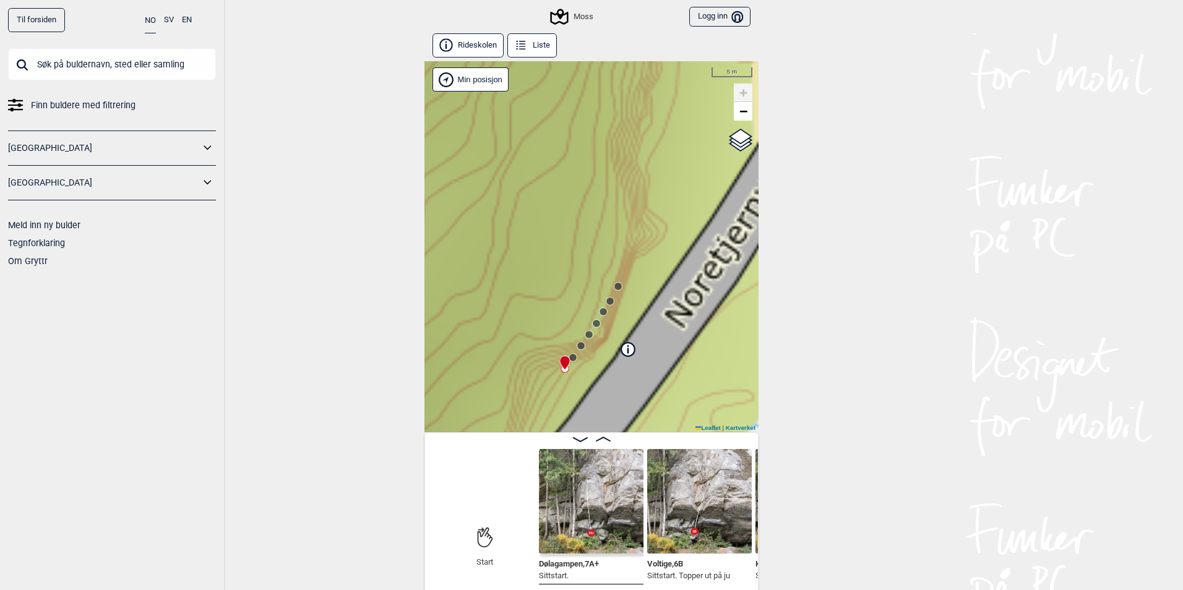
click at [569, 358] on circle at bounding box center [572, 357] width 7 height 7
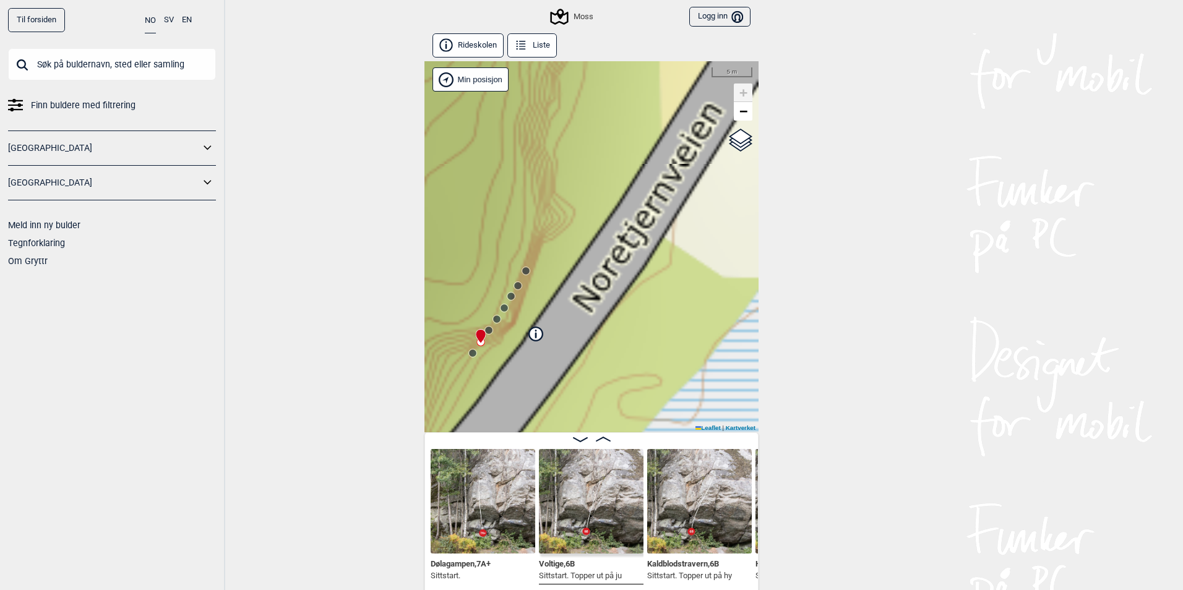
drag, startPoint x: 658, startPoint y: 332, endPoint x: 578, endPoint y: 321, distance: 81.2
click at [580, 320] on div "Moss Min posisjon 5 m + − Kartverket OpenStreetMap Google satellite Leaflet | K…" at bounding box center [591, 246] width 334 height 371
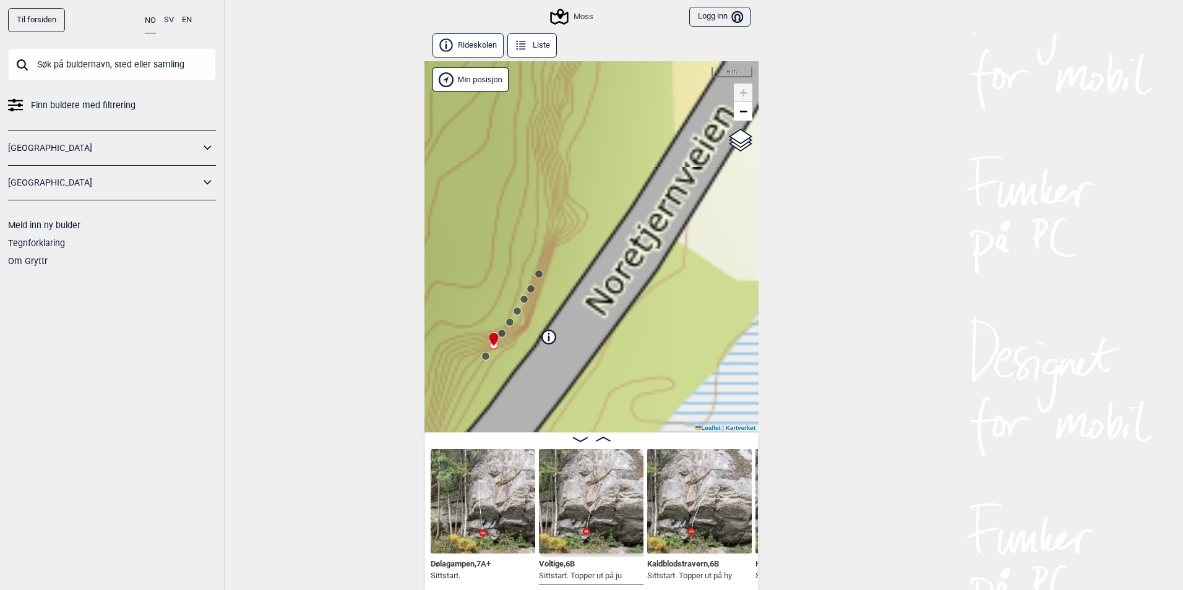
click at [514, 310] on circle at bounding box center [517, 311] width 7 height 7
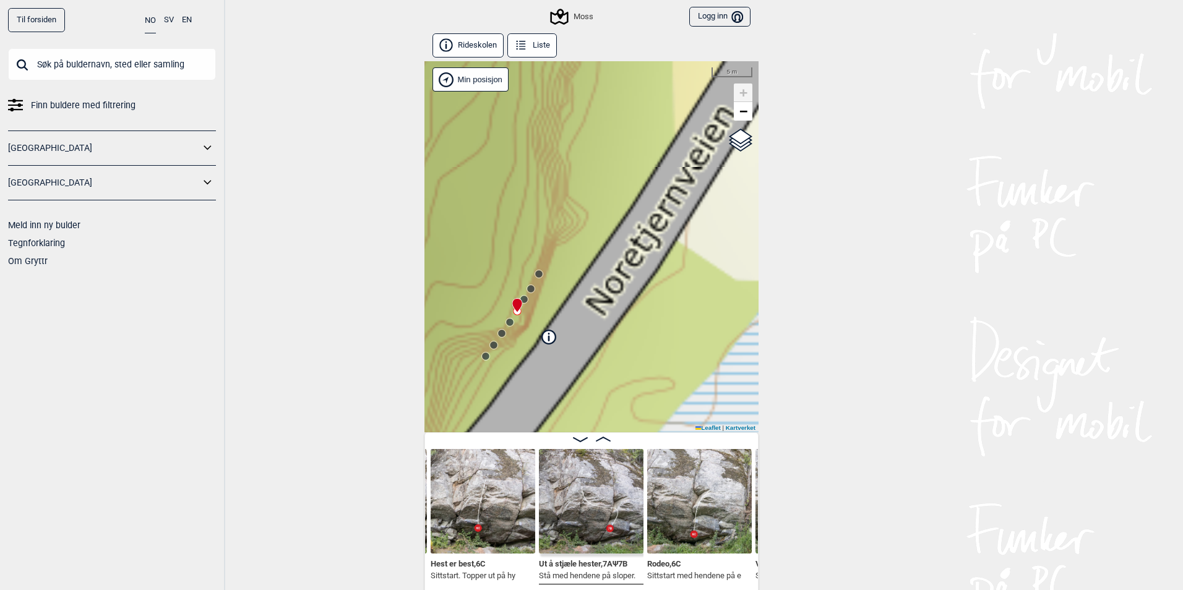
click at [520, 298] on circle at bounding box center [523, 299] width 7 height 7
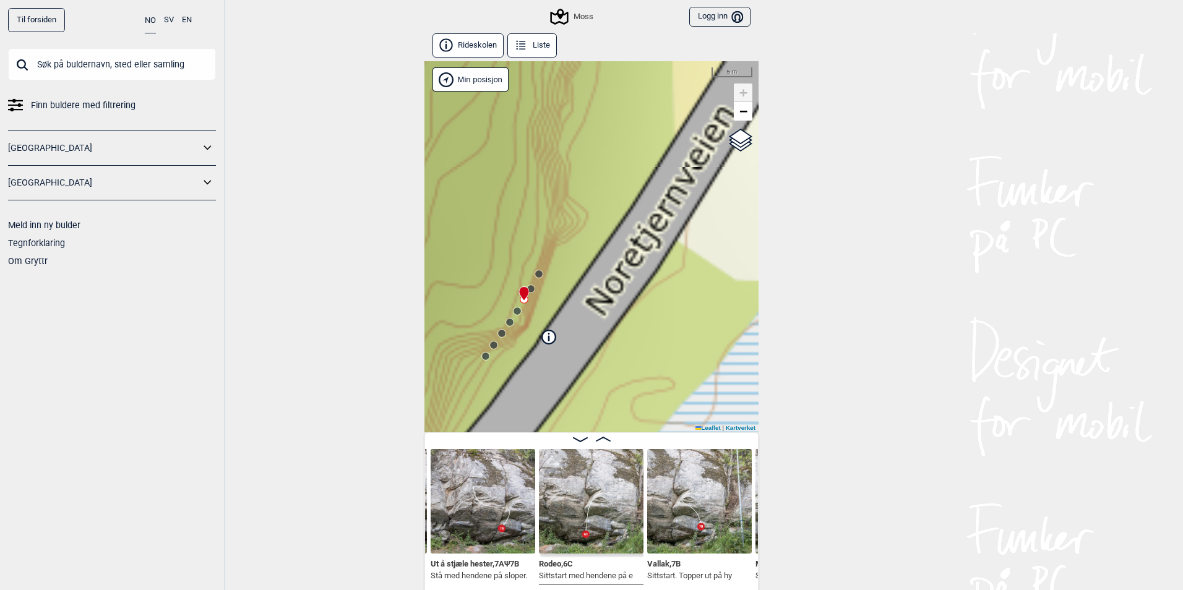
click at [528, 288] on circle at bounding box center [530, 288] width 7 height 7
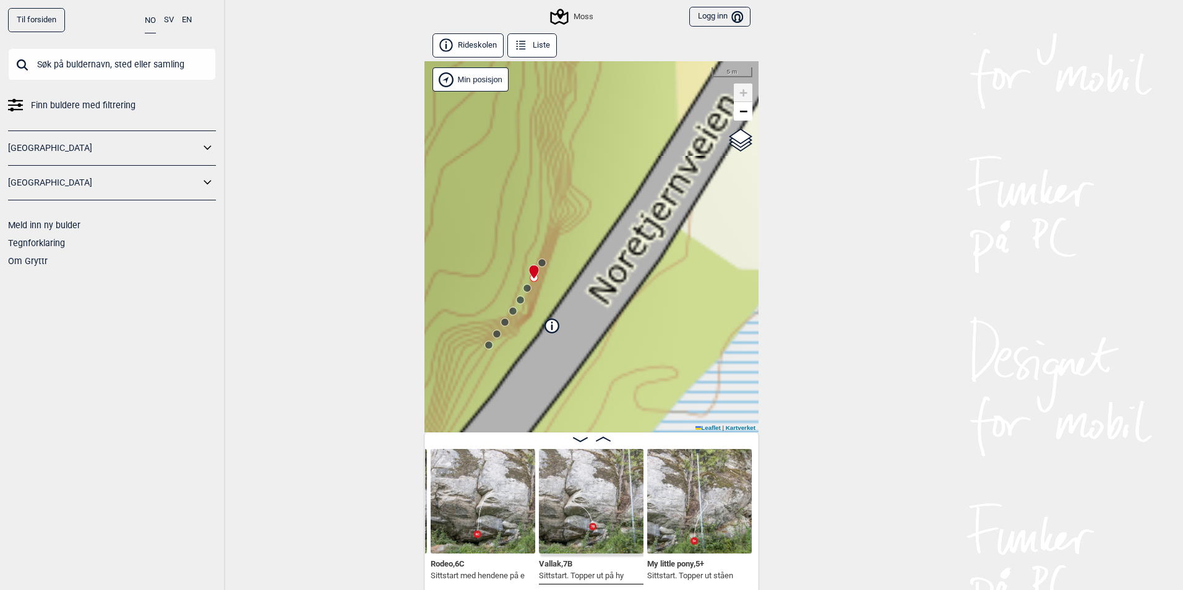
drag, startPoint x: 517, startPoint y: 335, endPoint x: 546, endPoint y: 278, distance: 64.5
click at [546, 278] on div "Moss Min posisjon 5 m + − Kartverket OpenStreetMap Google satellite Leaflet | K…" at bounding box center [591, 246] width 334 height 371
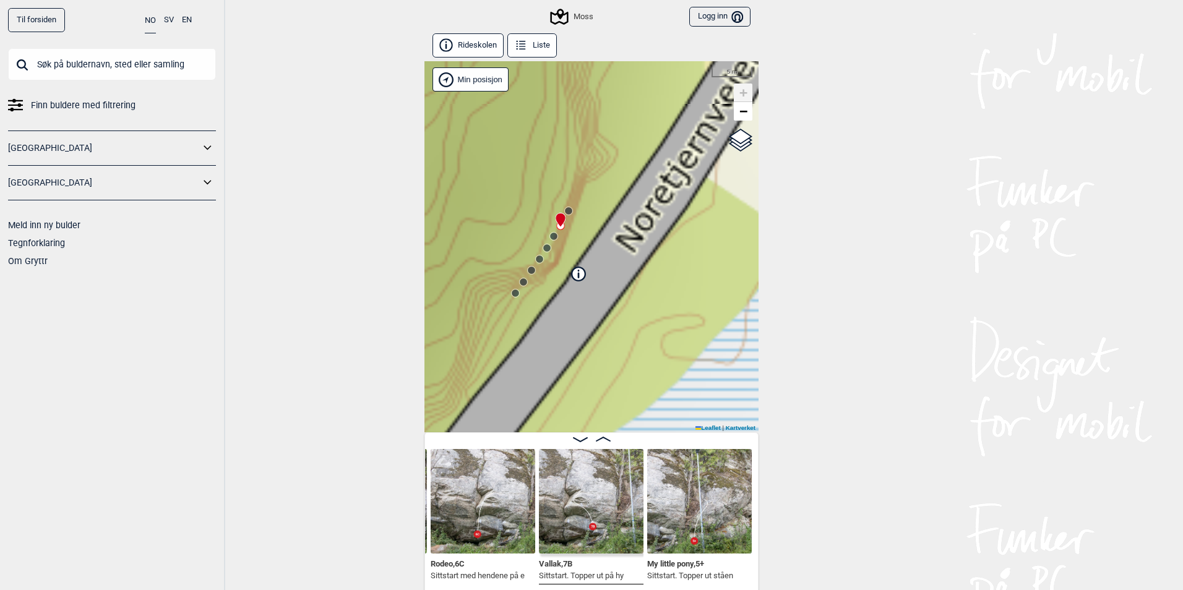
click at [536, 257] on circle at bounding box center [539, 259] width 7 height 7
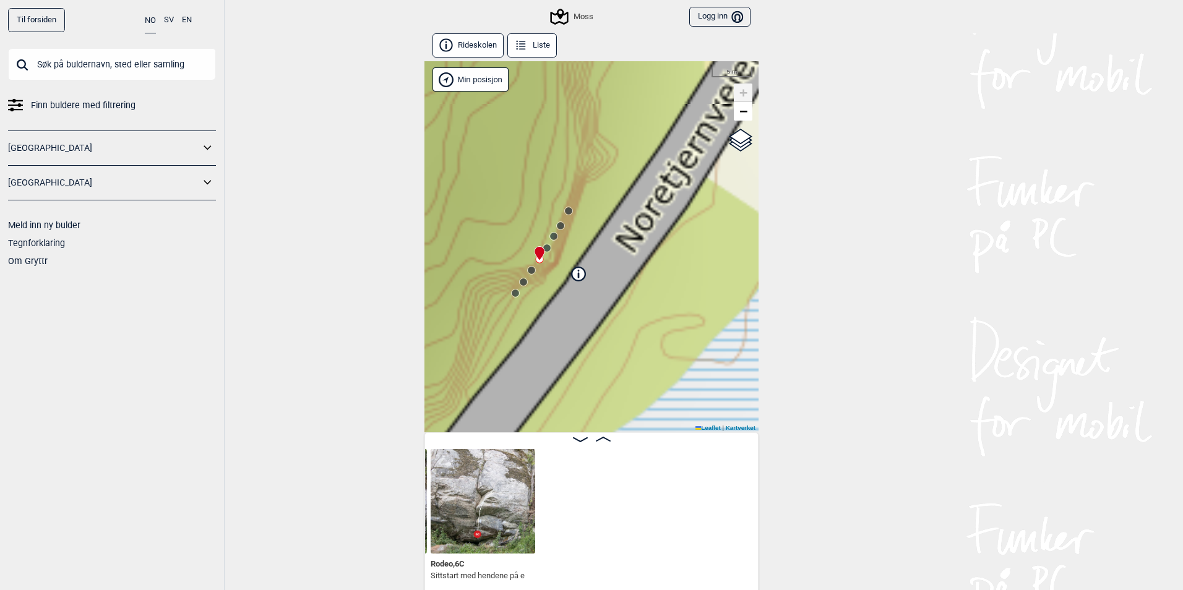
scroll to position [0, 422]
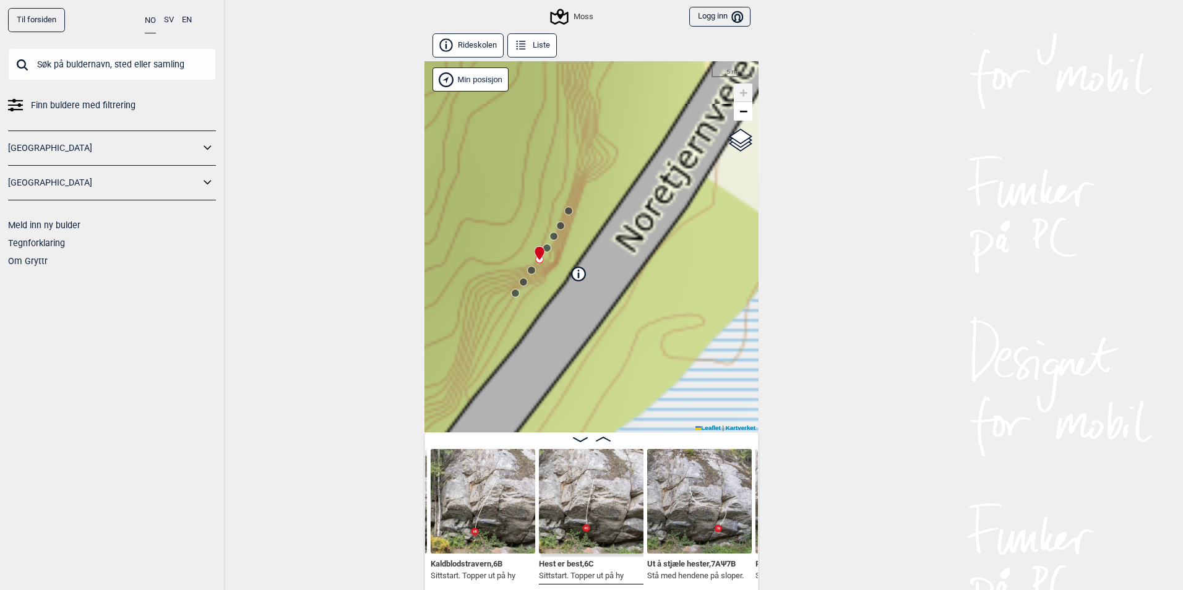
click at [528, 271] on circle at bounding box center [531, 270] width 7 height 7
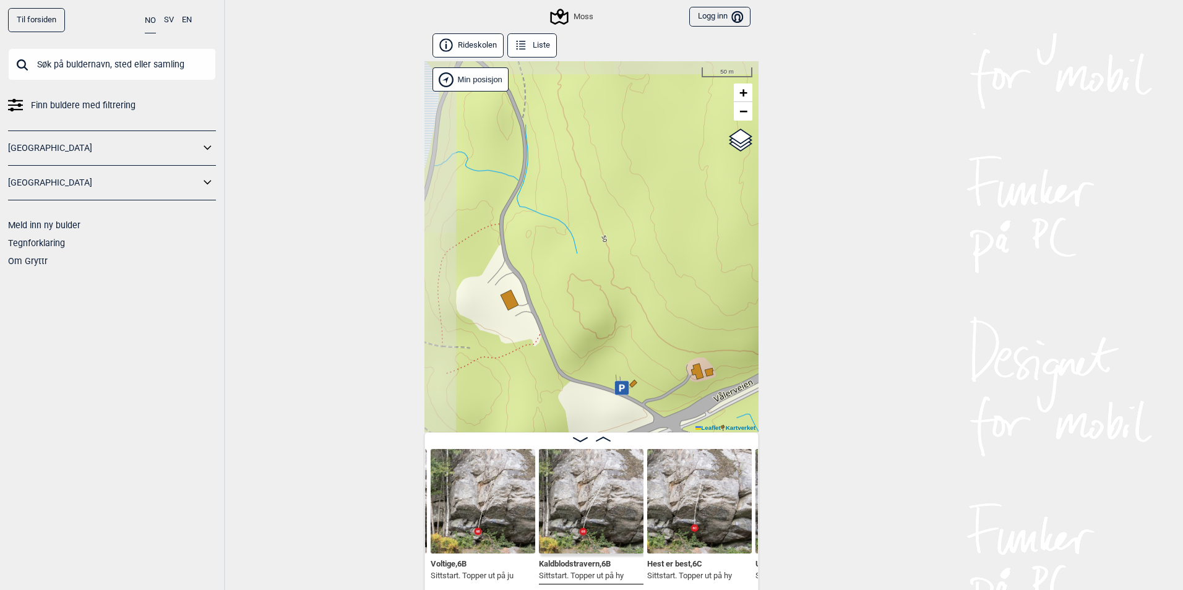
drag, startPoint x: 556, startPoint y: 160, endPoint x: 664, endPoint y: 418, distance: 280.4
click at [664, 418] on div "Moss Min posisjon 50 m + − Kartverket OpenStreetMap Google satellite Leaflet | …" at bounding box center [591, 246] width 334 height 371
